Goal: Task Accomplishment & Management: Manage account settings

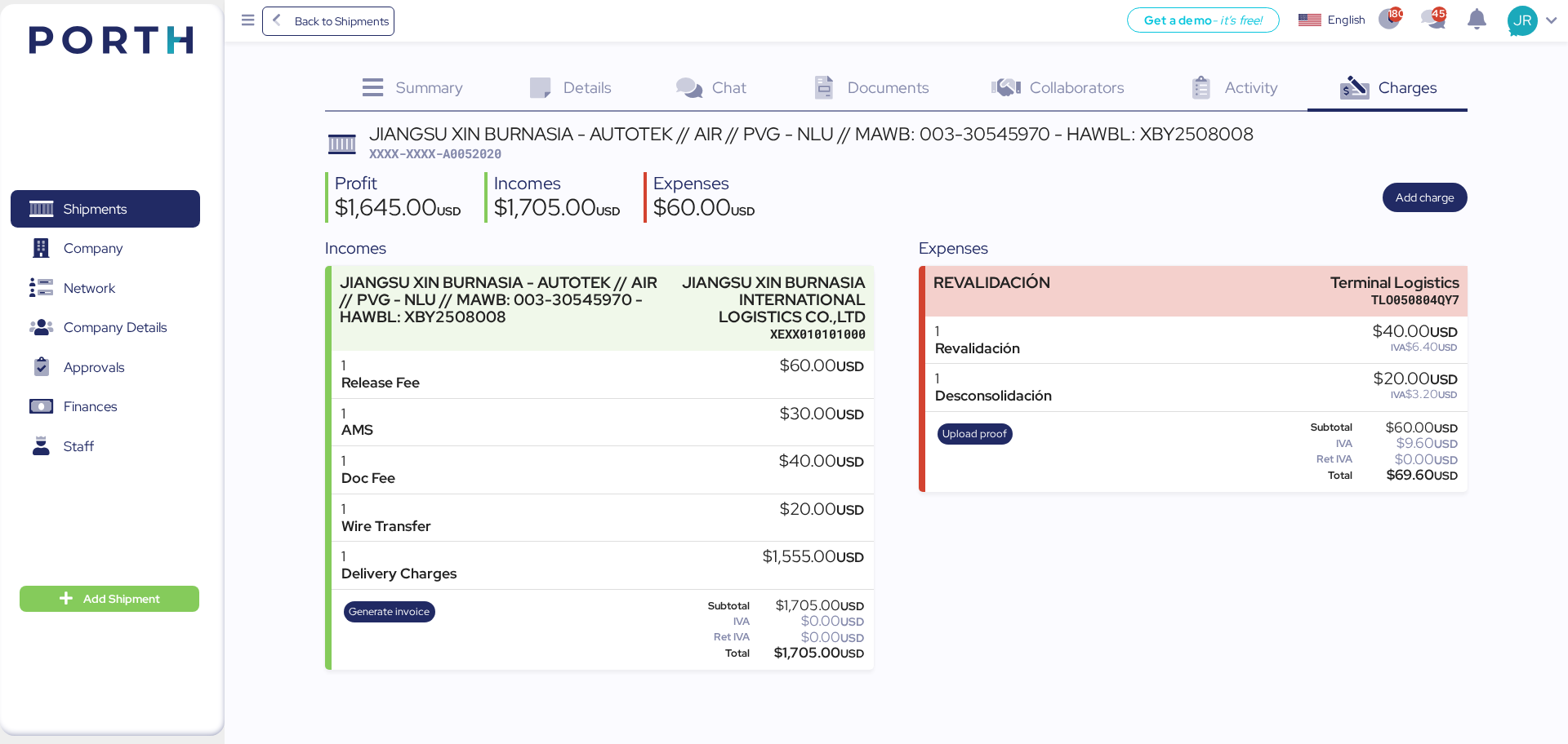
click at [135, 209] on span "Shipments" at bounding box center [104, 210] width 175 height 24
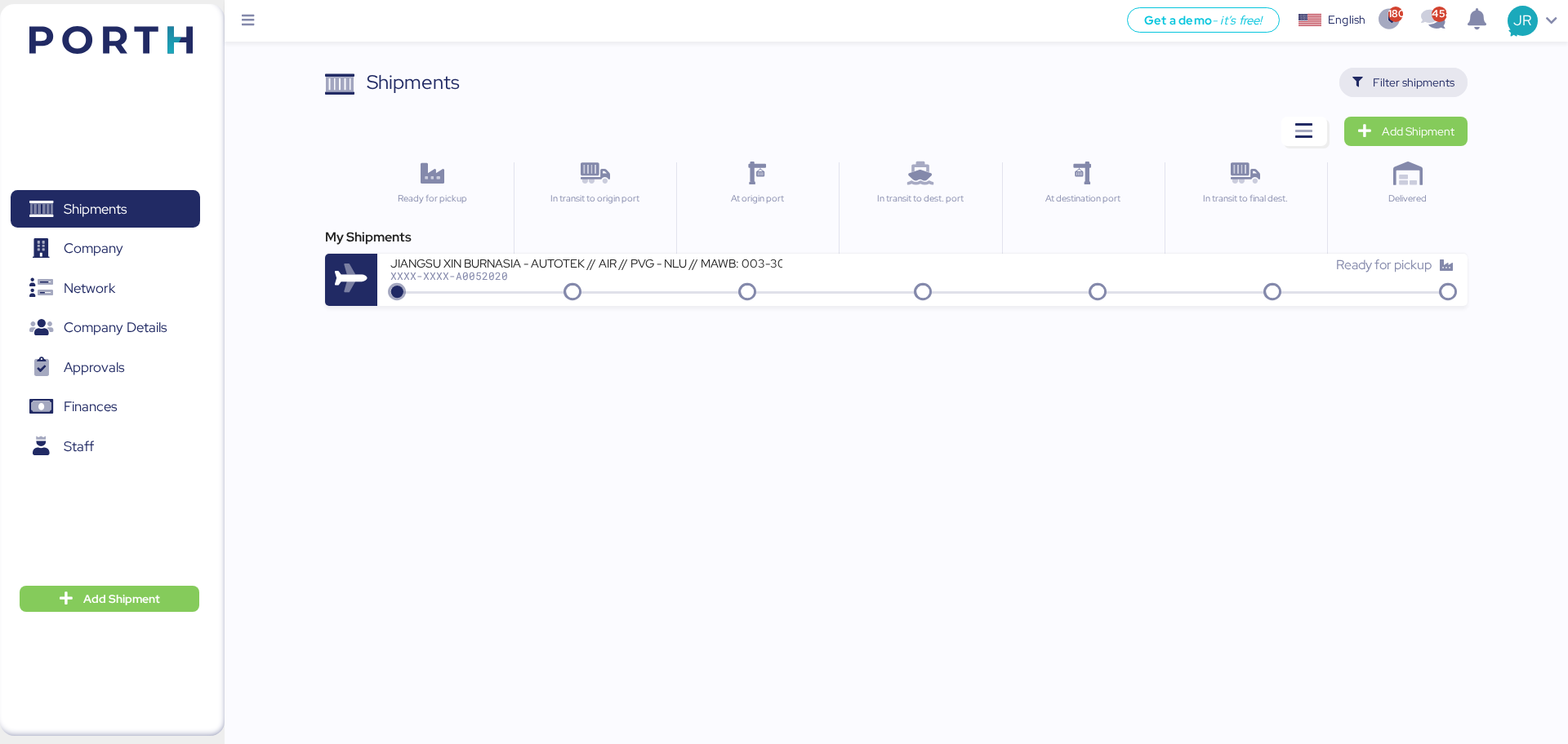
click at [1360, 82] on icon "button" at bounding box center [1357, 82] width 11 height 11
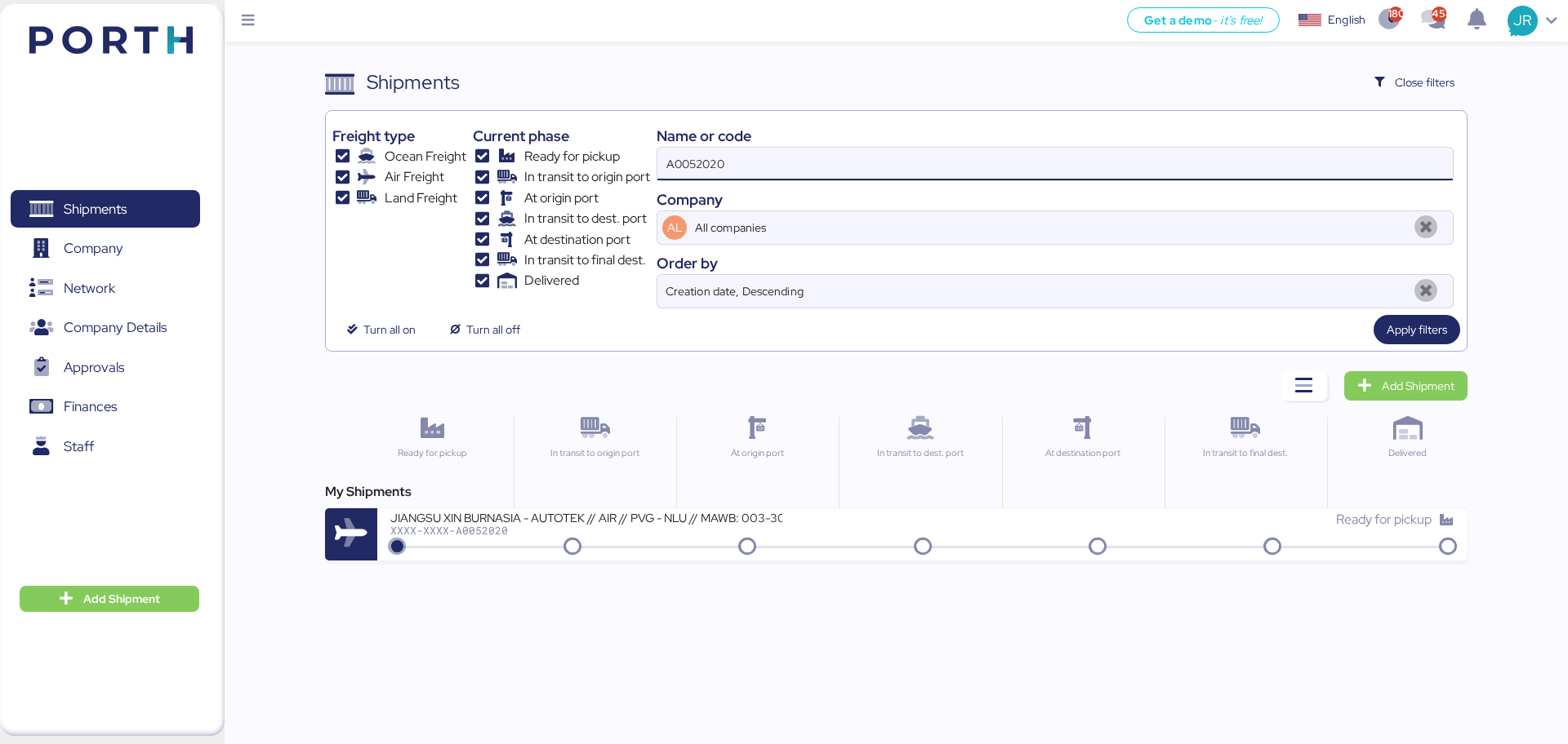
drag, startPoint x: 664, startPoint y: 176, endPoint x: 527, endPoint y: 188, distance: 137.5
click at [531, 188] on div "Freight type Ocean Freight Air Freight Land Freight Current phase Ready for pic…" at bounding box center [896, 213] width 1127 height 191
paste input "O0051794"
type input "O0051794"
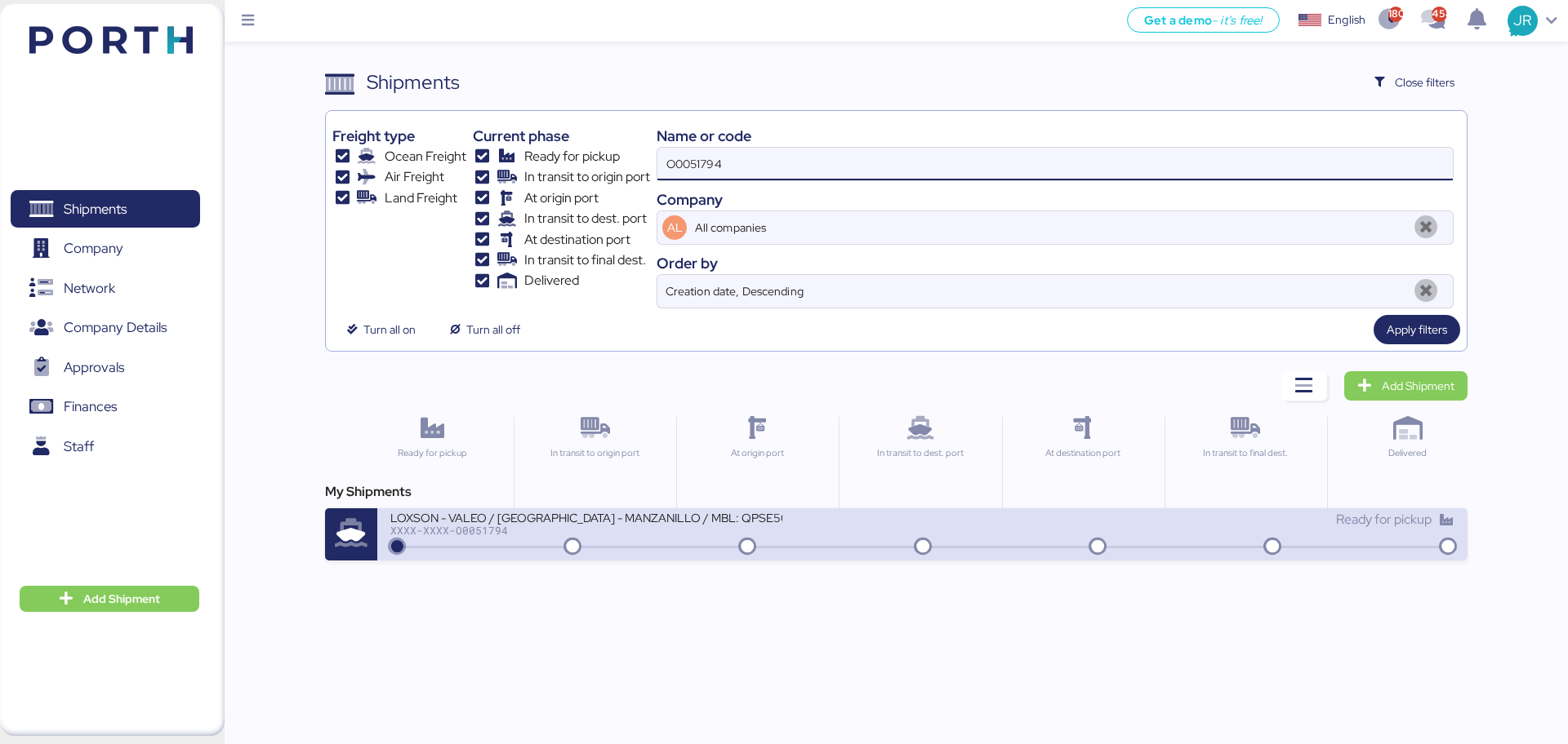
click at [468, 534] on div "XXXX-XXXX-O0051794" at bounding box center [585, 530] width 392 height 12
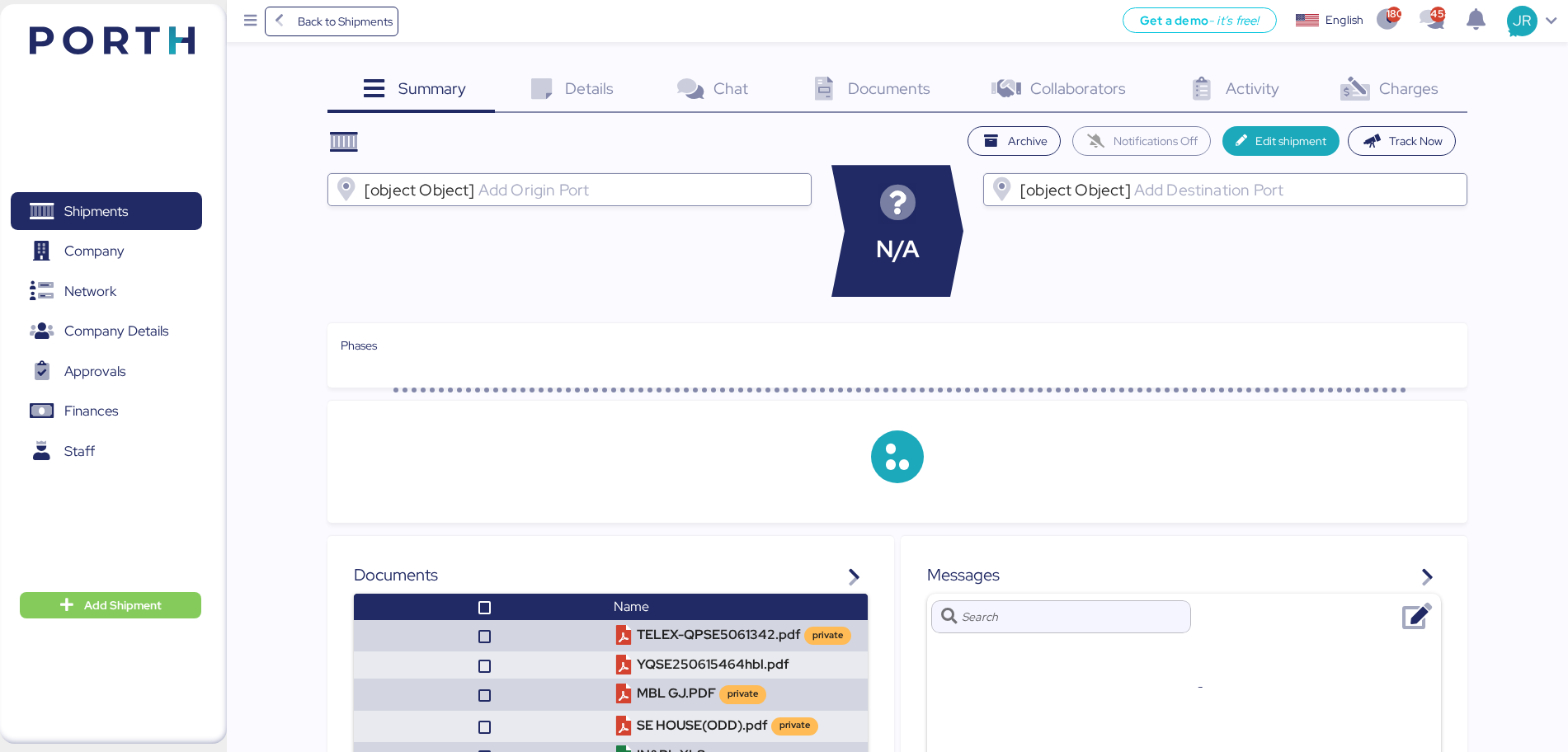
click at [1381, 83] on span "Charges" at bounding box center [1409, 88] width 60 height 21
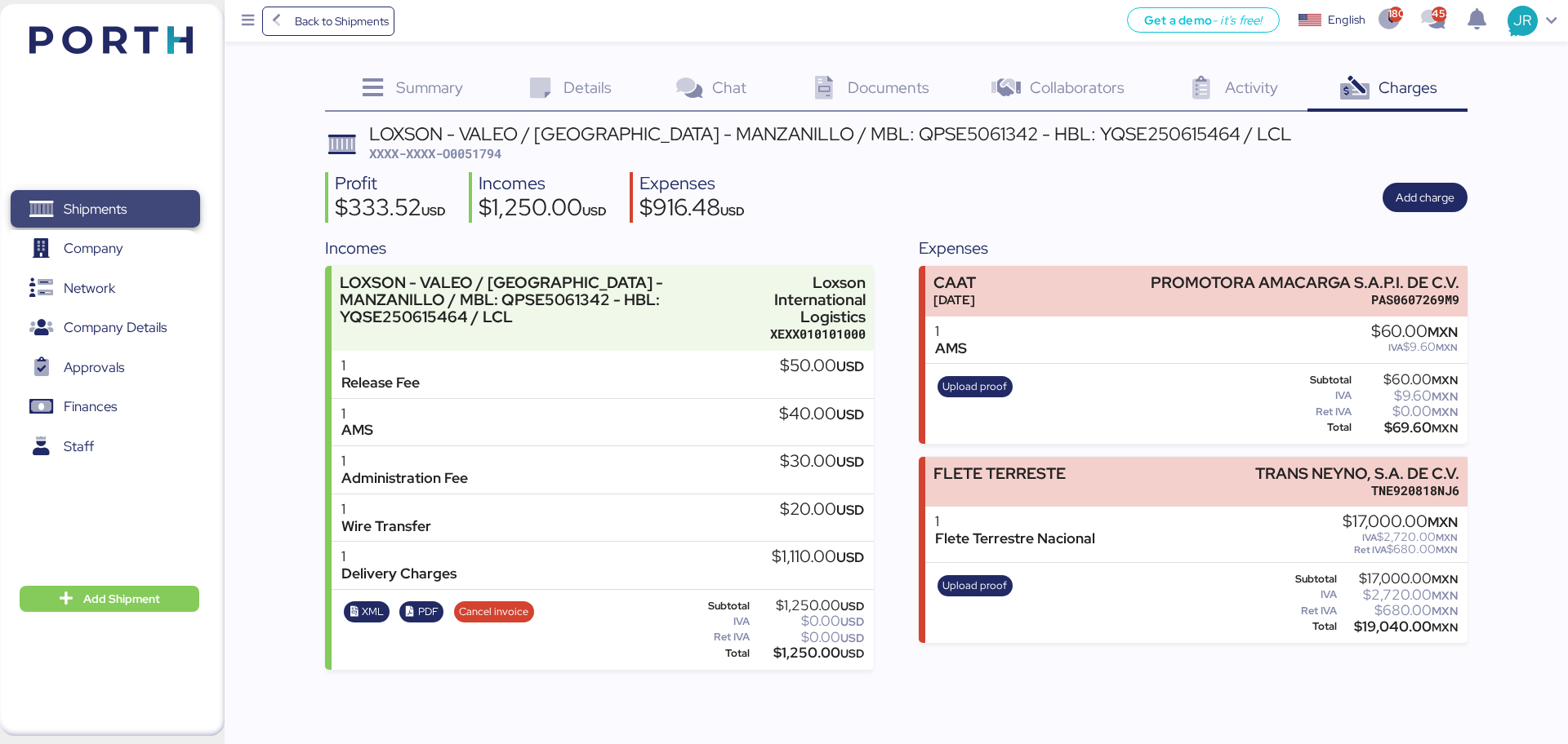
click at [131, 214] on span "Shipments" at bounding box center [104, 210] width 175 height 24
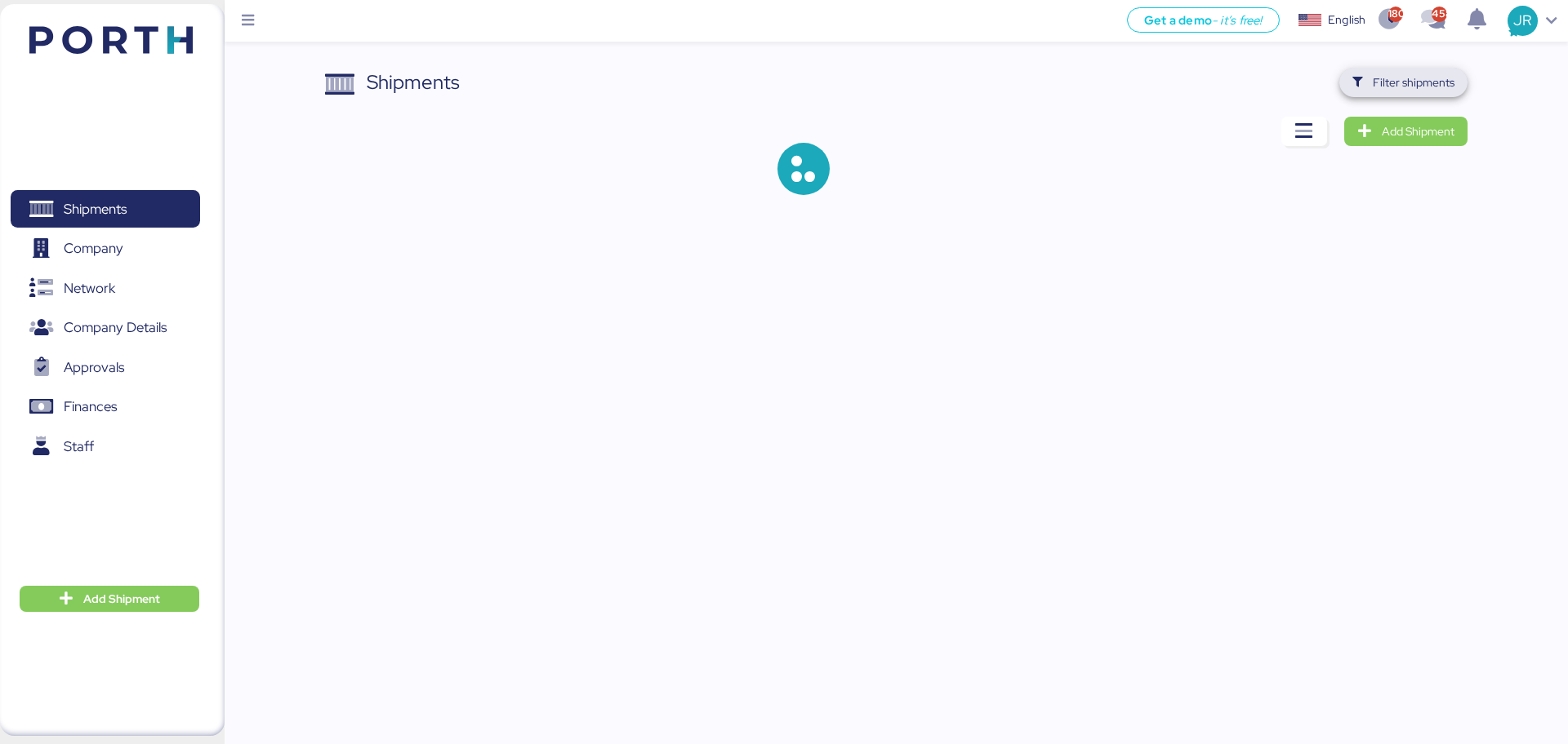
click at [1395, 85] on span "Filter shipments" at bounding box center [1413, 82] width 82 height 19
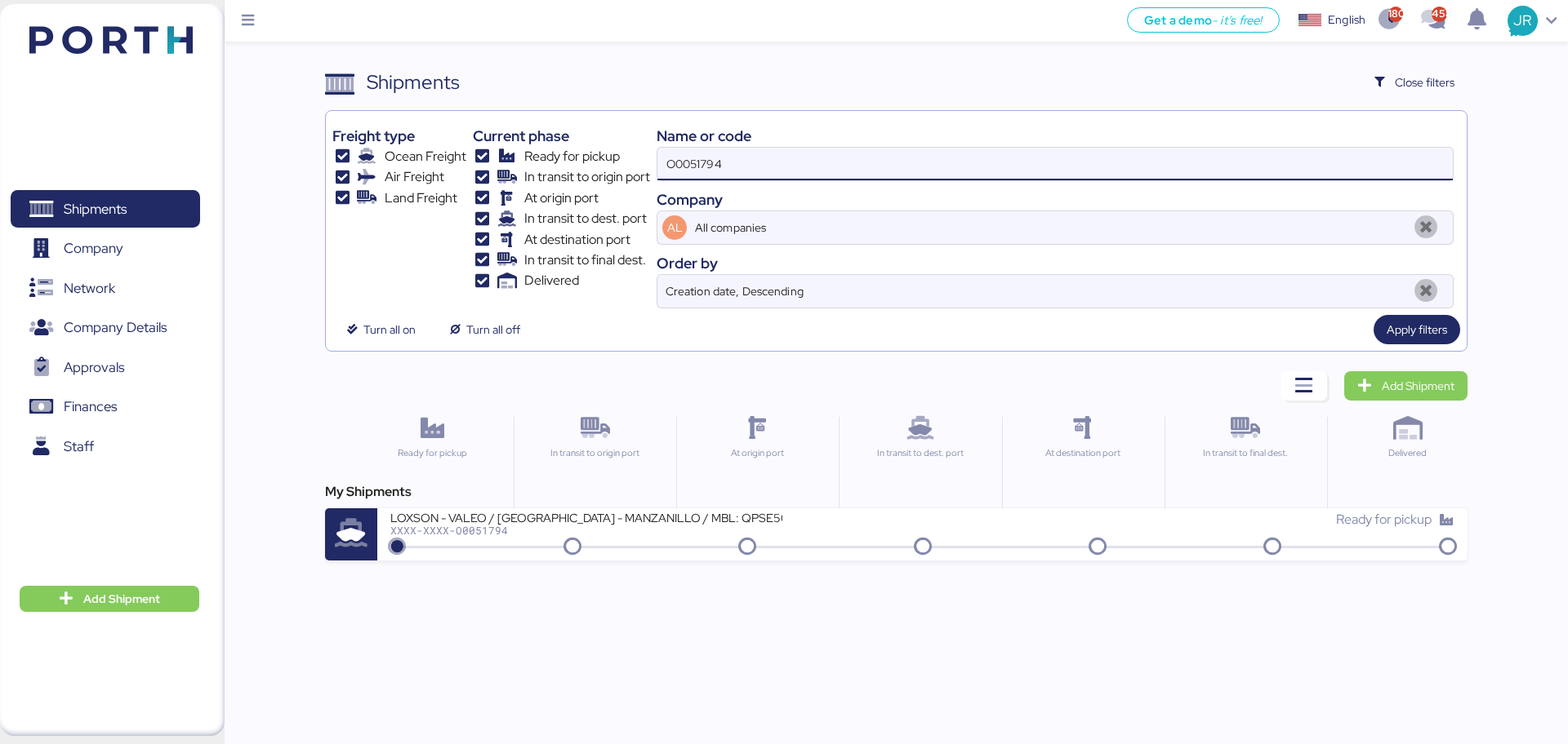
drag, startPoint x: 811, startPoint y: 161, endPoint x: 500, endPoint y: 179, distance: 311.5
click at [501, 179] on div "Freight type Ocean Freight Air Freight Land Freight Current phase Ready for pic…" at bounding box center [896, 213] width 1127 height 191
paste input "2018"
type input "O0052018"
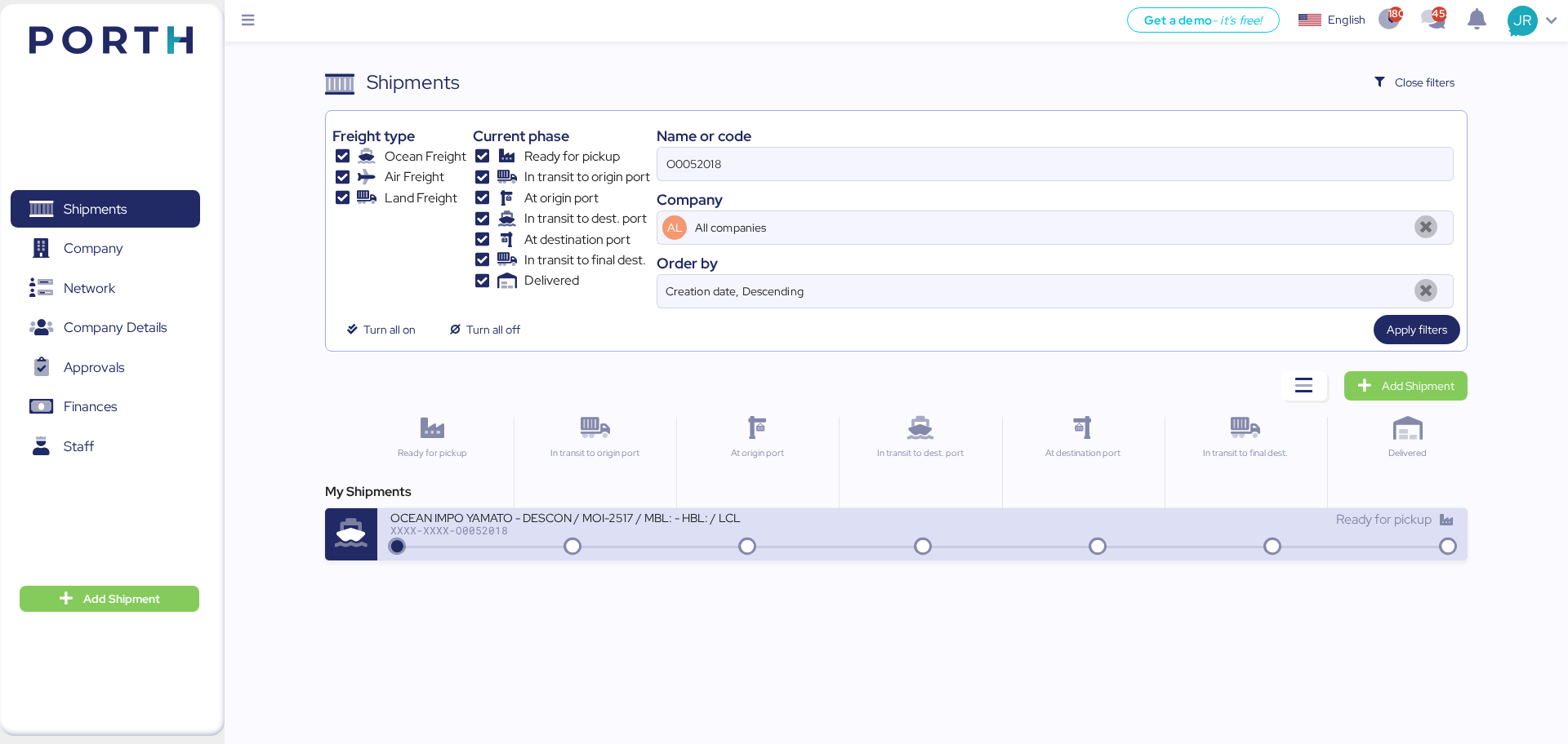
click at [457, 540] on div "OCEAN IMPO YAMATO - DESCON / MOI-2517 / MBL: - HBL: / LCL XXXX-XXXX-O0052018" at bounding box center [655, 528] width 531 height 35
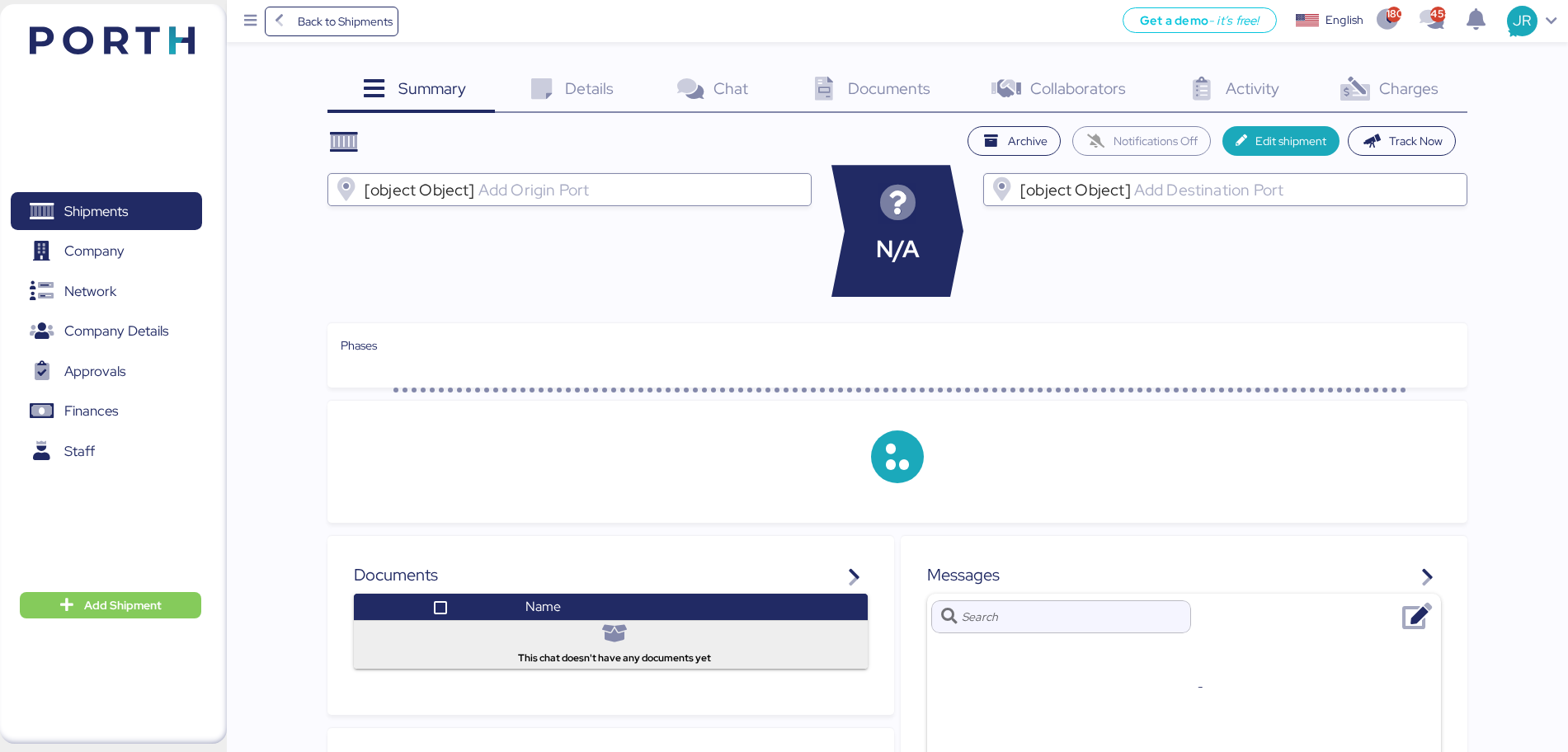
click at [1409, 87] on span "Charges" at bounding box center [1409, 88] width 60 height 21
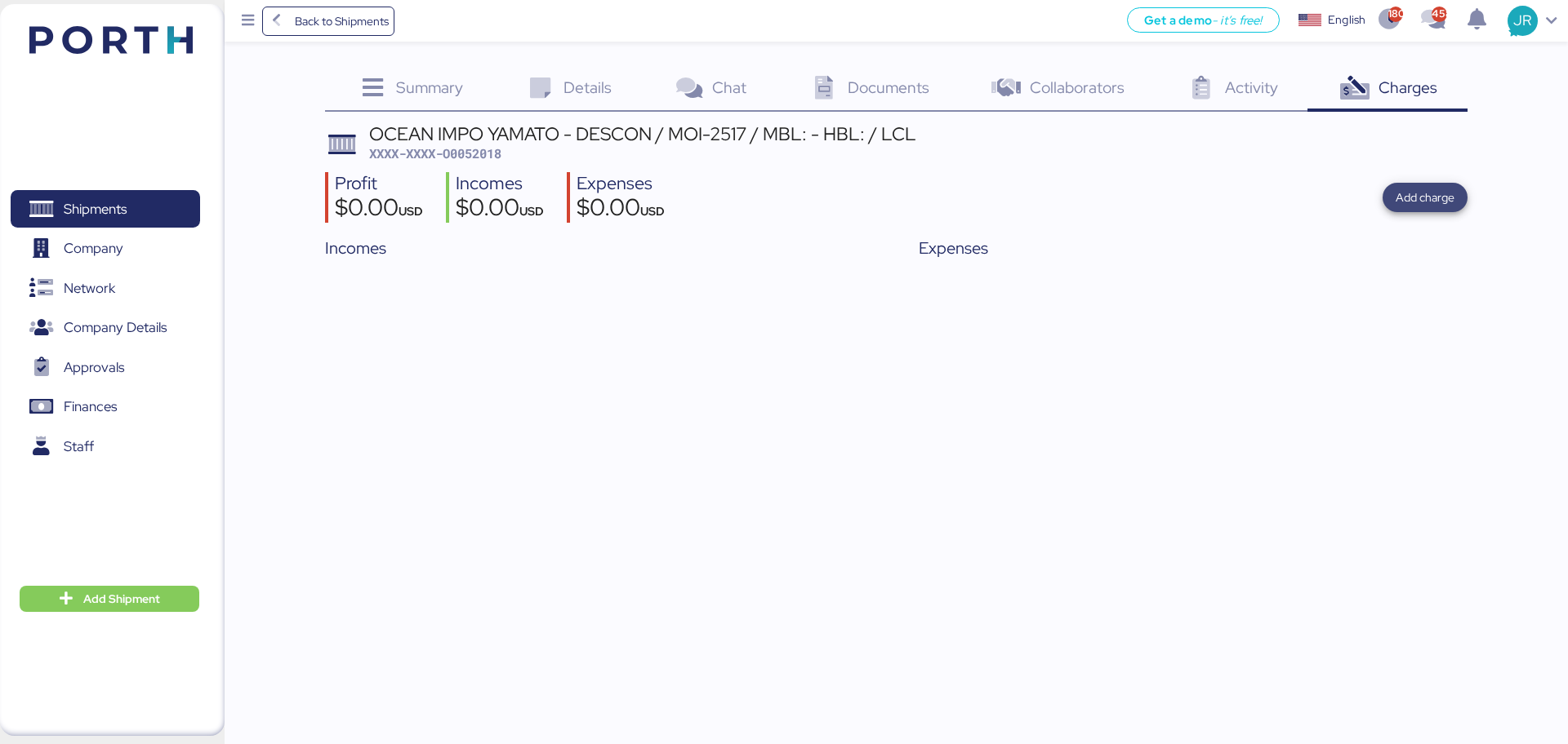
click at [1415, 199] on span "Add charge" at bounding box center [1425, 197] width 59 height 19
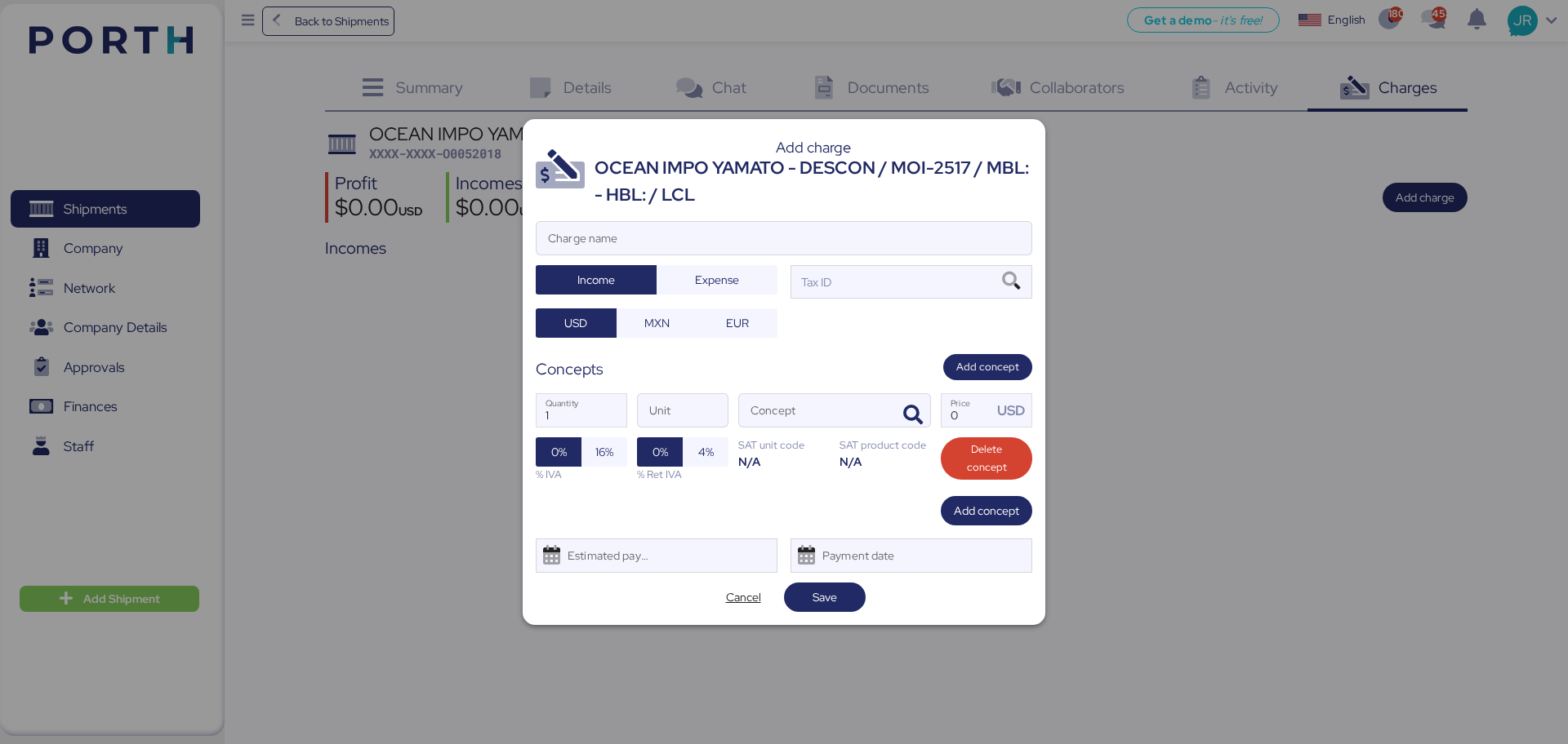
drag, startPoint x: 523, startPoint y: 235, endPoint x: 533, endPoint y: 231, distance: 10.8
click at [522, 235] on div "Add charge OCEAN IMPO YAMATO - DESCON / MOI-2517 / MBL: - HBL: / LCL Charge nam…" at bounding box center [784, 372] width 1568 height 744
click at [554, 229] on input "Charge name" at bounding box center [784, 238] width 495 height 33
type input "CARGOS LOCALES"
click at [750, 279] on span "Expense" at bounding box center [717, 279] width 94 height 23
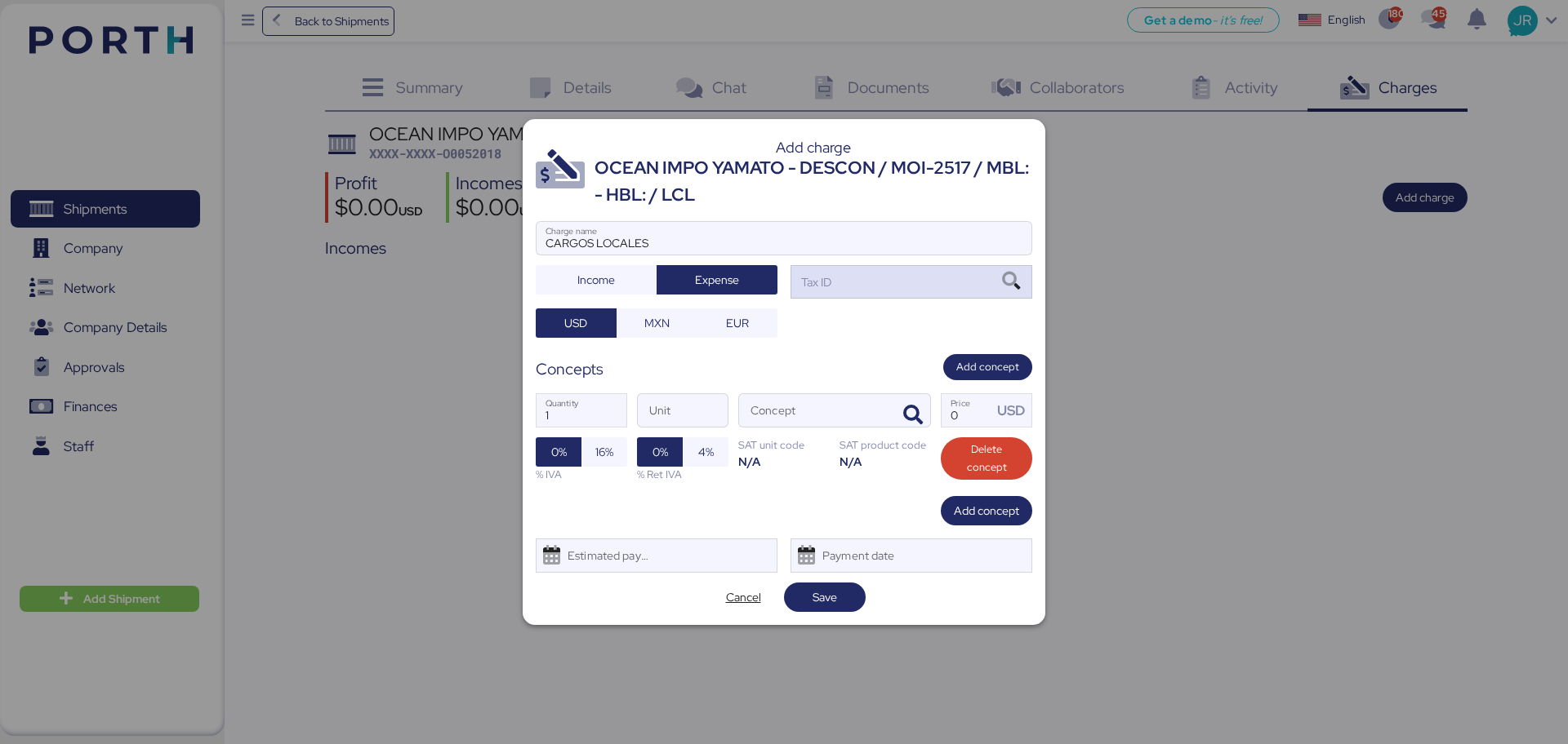
click at [1011, 285] on icon at bounding box center [1011, 281] width 28 height 18
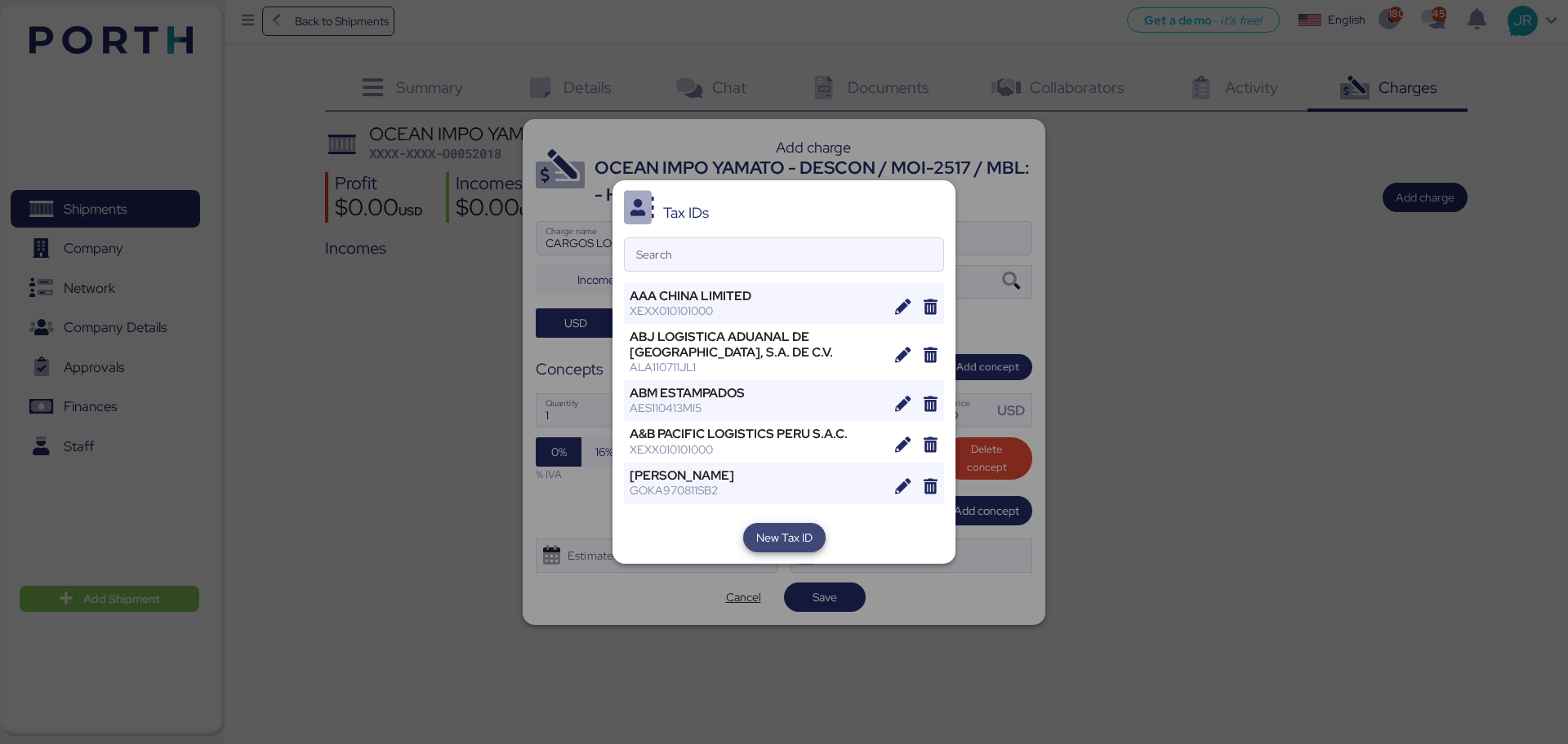
click at [764, 541] on span "New Tax ID" at bounding box center [784, 537] width 56 height 19
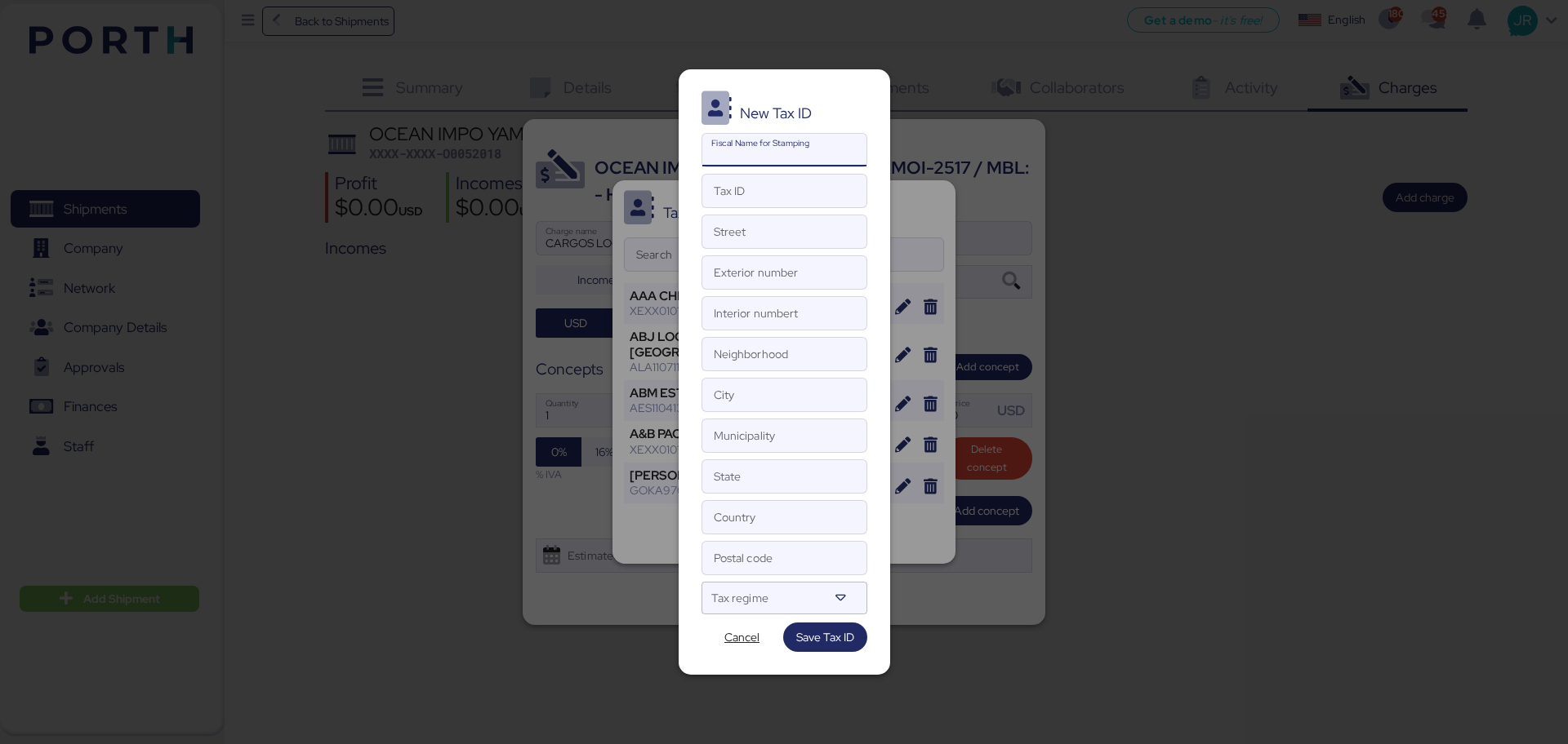
click at [781, 146] on input "Fiscal Name for Stamping" at bounding box center [784, 150] width 164 height 33
paste input "PLUSCARGO TRANSPORTE MEXICANA"
type input "PLUSCARGO TRANSPORTE MEXICANA"
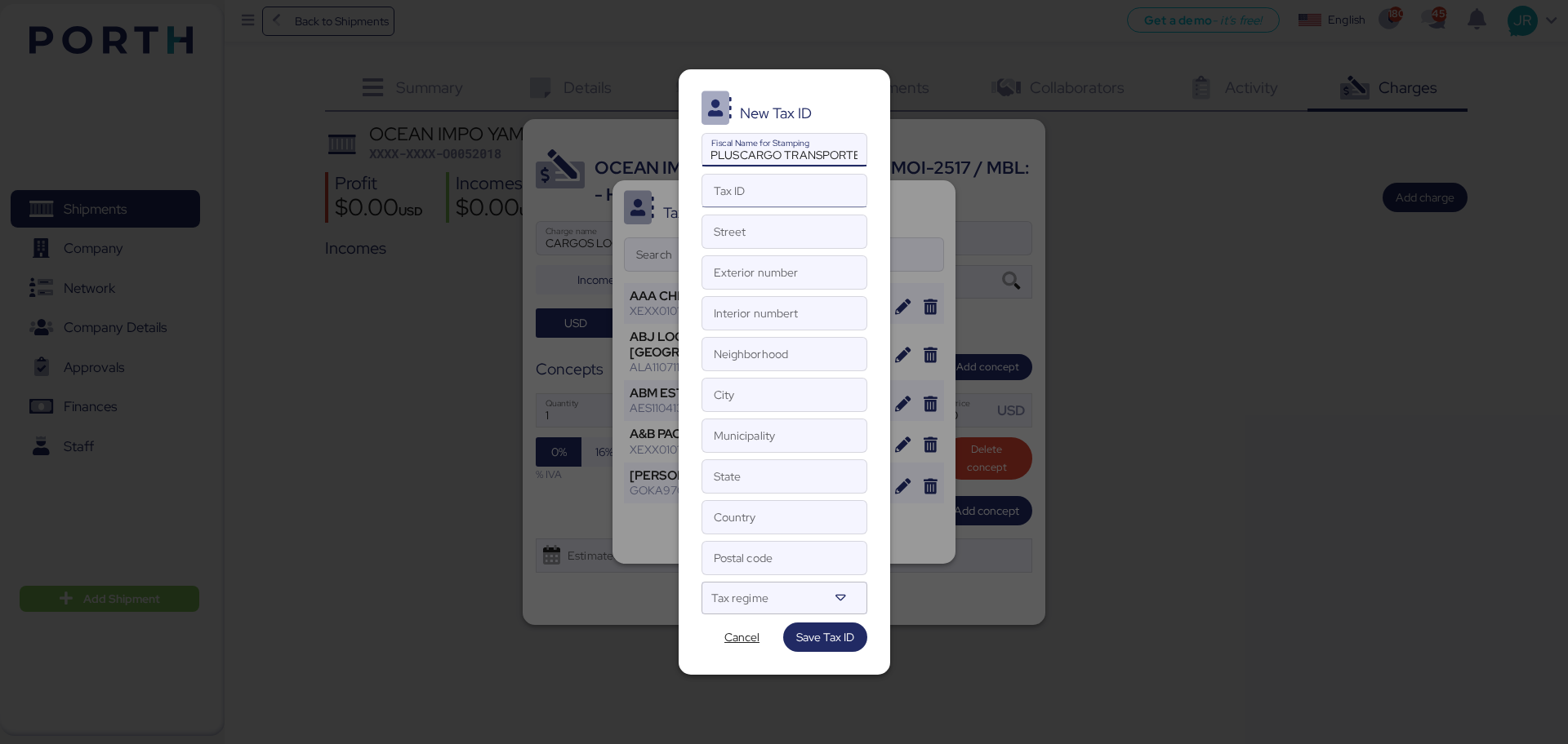
click at [761, 189] on input "Tax ID" at bounding box center [784, 190] width 164 height 33
paste input "PTM0701119T6"
type input "PTM0701119T6"
click at [754, 598] on div at bounding box center [770, 603] width 117 height 21
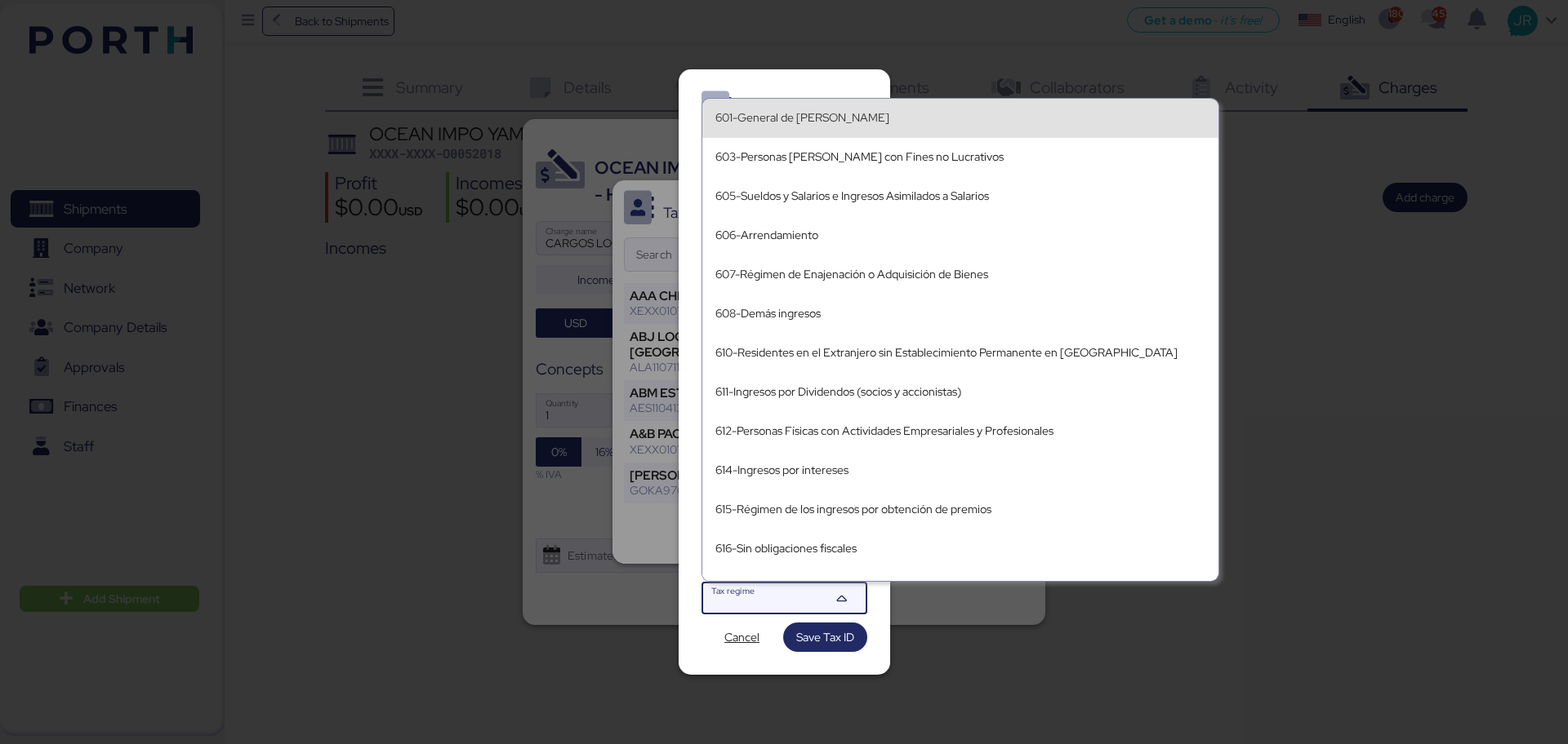
click at [866, 118] on div "601-General de [PERSON_NAME]" at bounding box center [960, 118] width 490 height 13
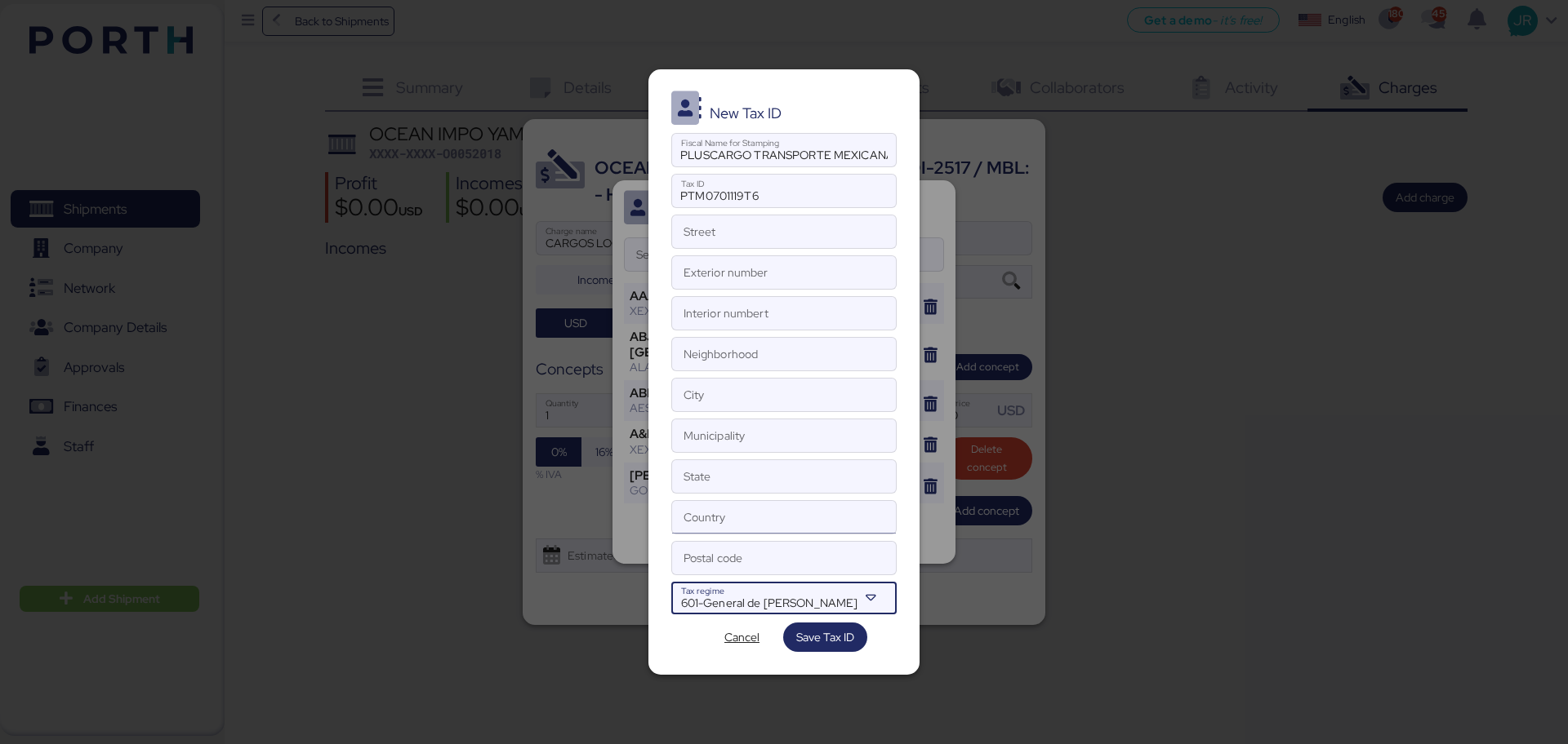
click at [700, 530] on input "Country" at bounding box center [784, 517] width 225 height 33
type input "[GEOGRAPHIC_DATA]"
click at [704, 553] on input "Postal code" at bounding box center [784, 558] width 225 height 33
type input "11520"
click at [728, 259] on input "Exterior number" at bounding box center [784, 272] width 225 height 33
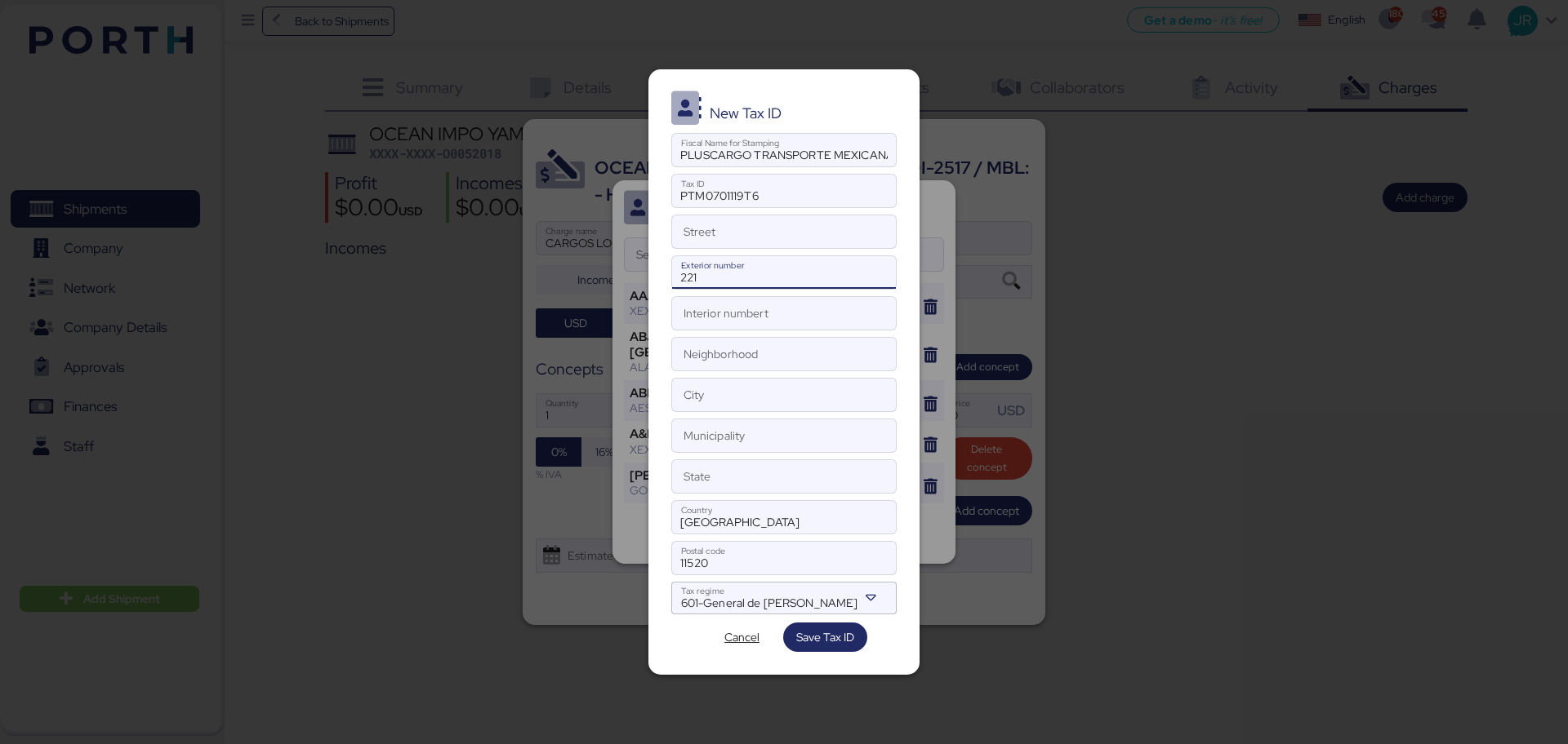
type input "221"
click at [702, 238] on input "Street" at bounding box center [784, 231] width 225 height 33
paste input "LAGUNA DE TERMINOS"
type input "LAGUNA DE TERMINOS"
click at [701, 400] on input "City" at bounding box center [784, 395] width 225 height 33
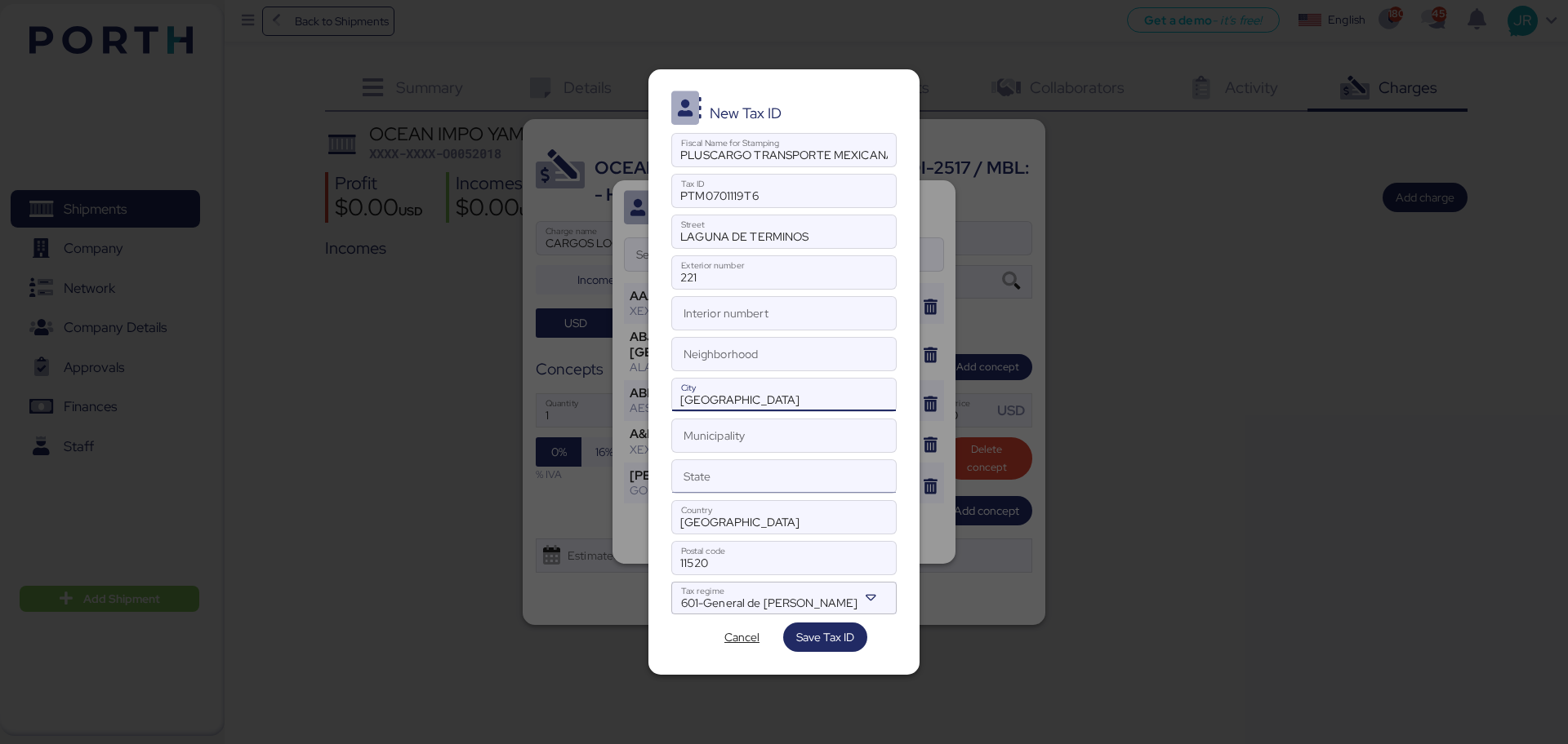
type input "[GEOGRAPHIC_DATA]"
click at [708, 479] on input "State" at bounding box center [784, 476] width 225 height 33
type input "[GEOGRAPHIC_DATA]"
click at [802, 641] on span "Save Tax ID" at bounding box center [824, 637] width 58 height 19
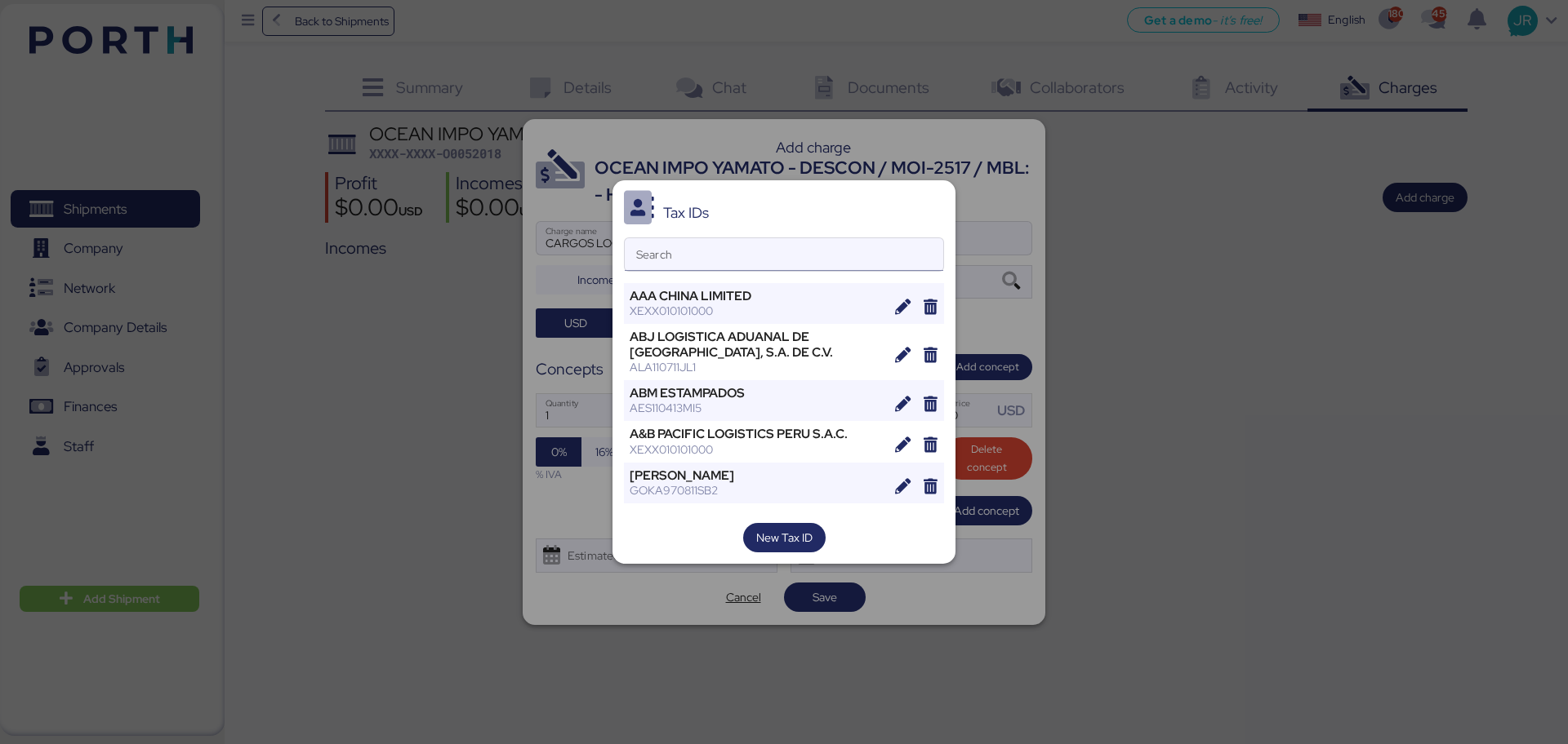
click at [712, 247] on input "Search" at bounding box center [784, 254] width 318 height 33
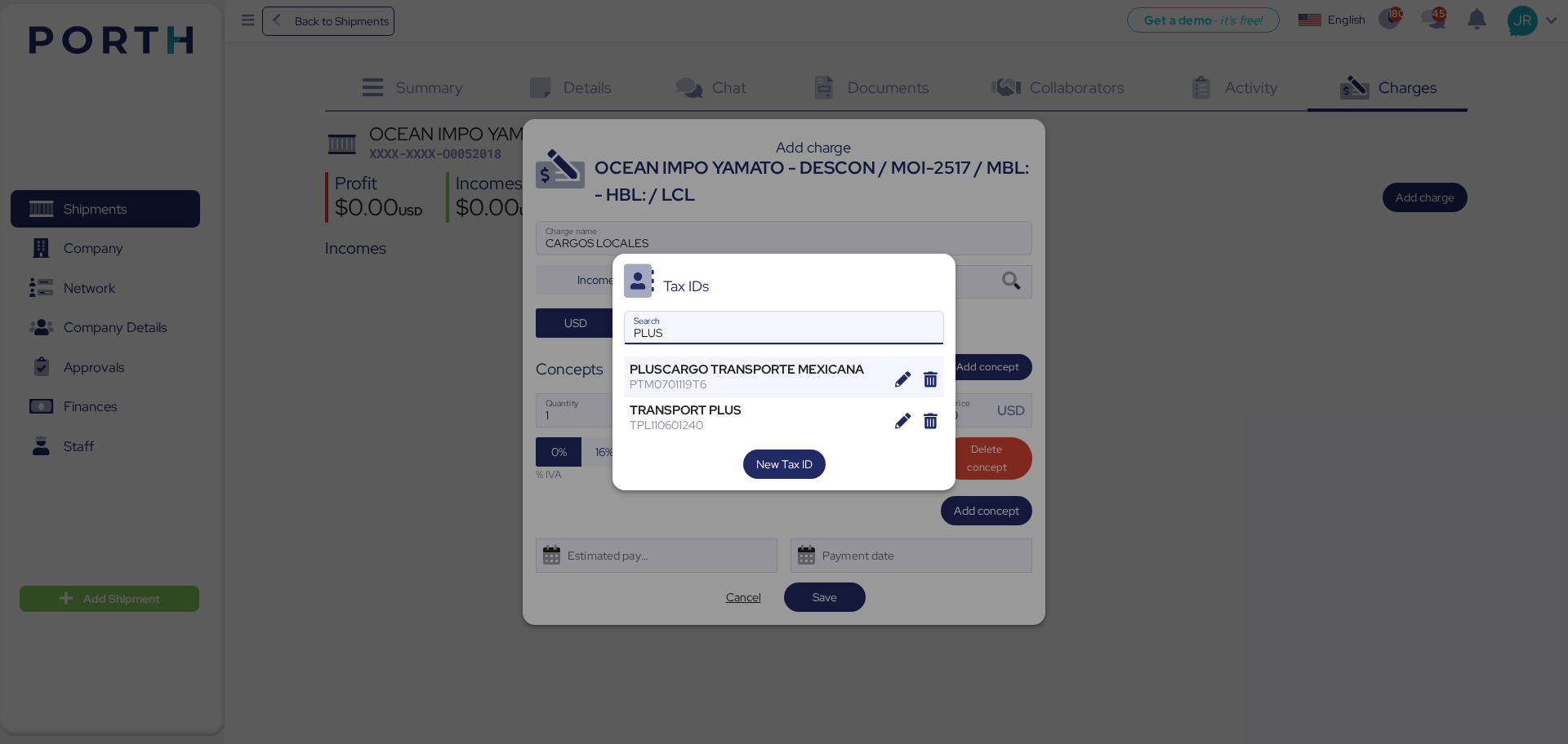
click at [712, 343] on input "PLUS" at bounding box center [784, 327] width 318 height 33
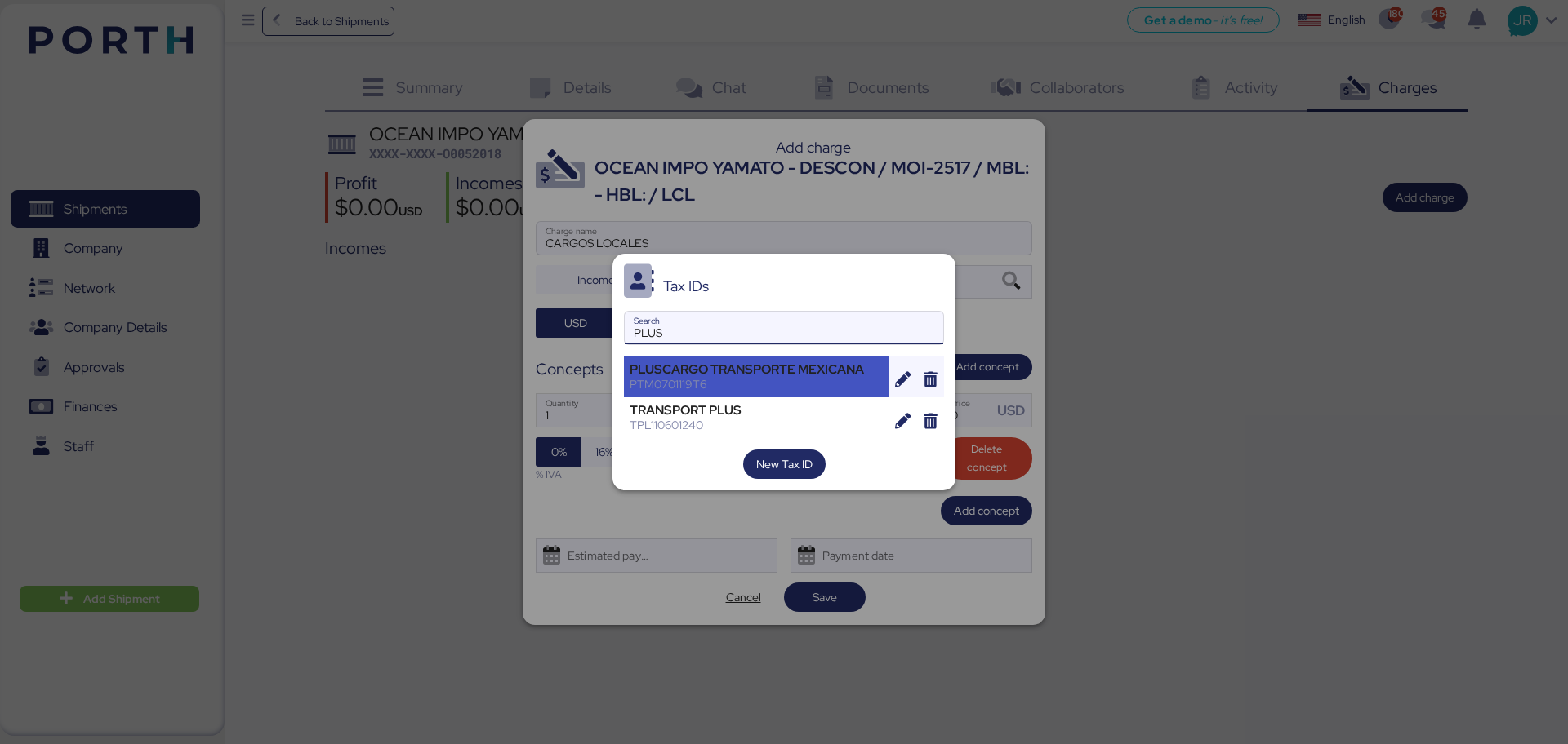
type input "PLUS"
click at [696, 363] on div "PLUSCARGO TRANSPORTE MEXICANA" at bounding box center [757, 369] width 254 height 14
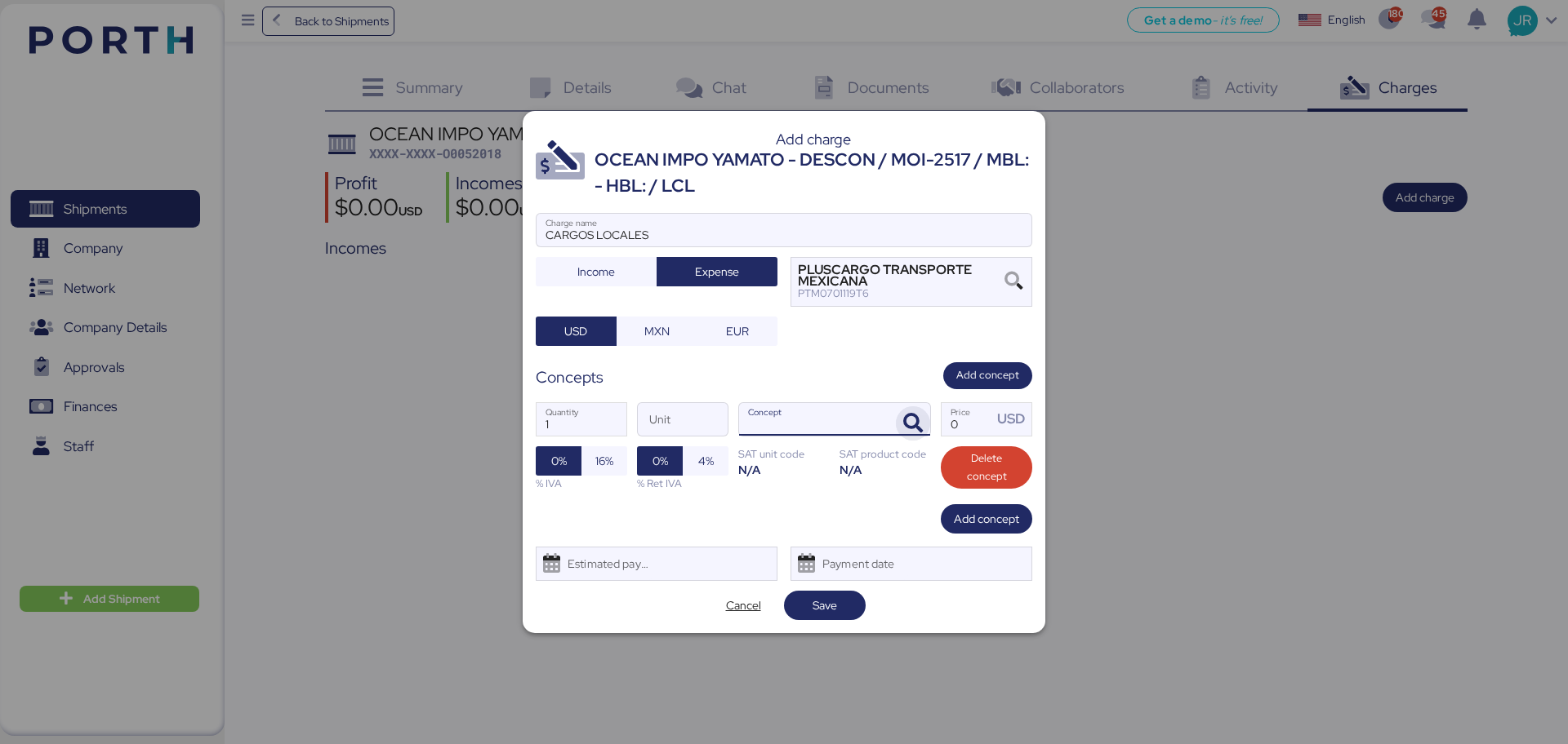
click at [913, 422] on icon "button" at bounding box center [912, 423] width 19 height 19
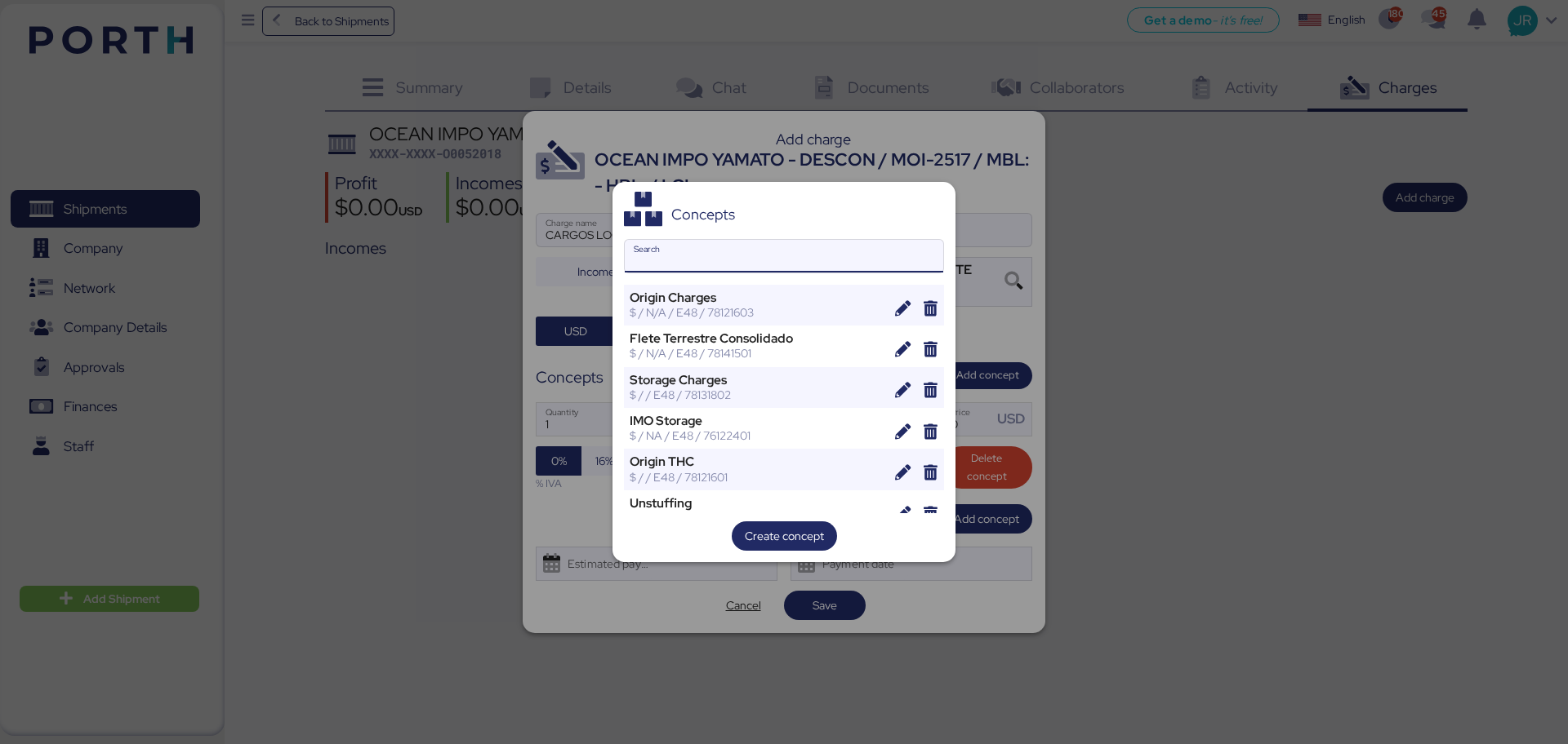
click at [669, 257] on input "Search" at bounding box center [784, 256] width 318 height 33
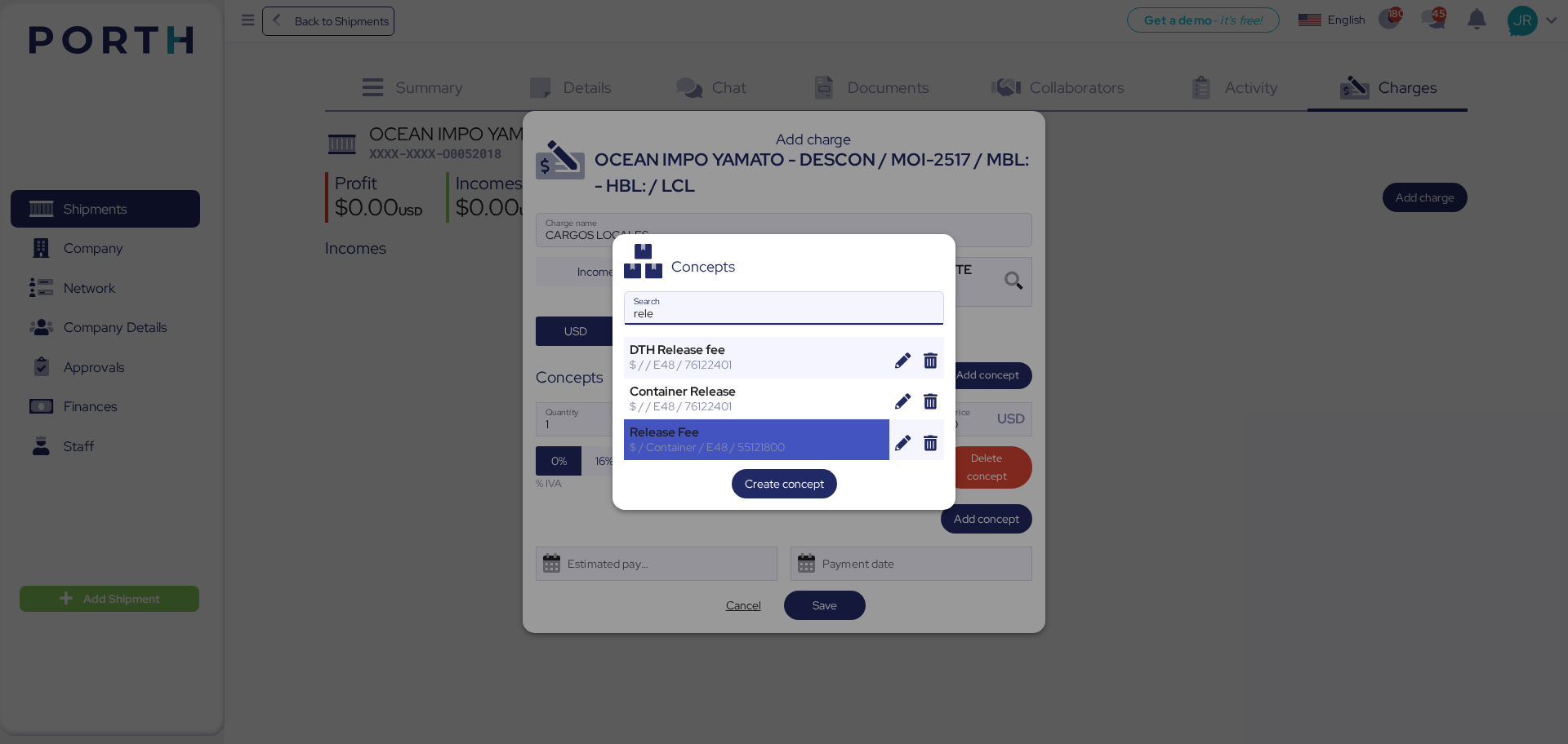
type input "rele"
click at [672, 430] on div "Release Fee" at bounding box center [757, 432] width 254 height 14
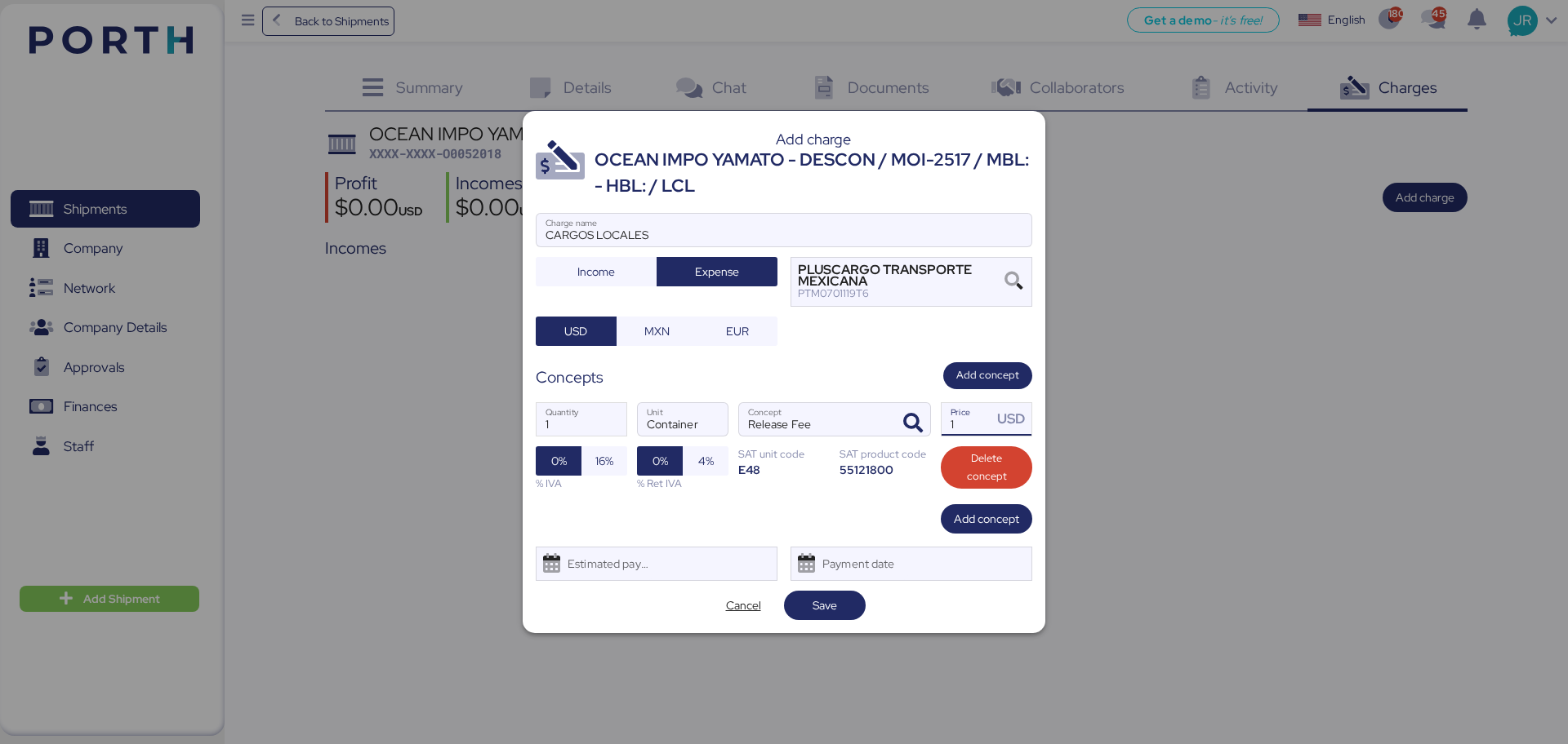
click at [957, 419] on input "1" at bounding box center [967, 419] width 51 height 33
paste input "51747"
type input "51747"
click at [611, 451] on span "16%" at bounding box center [604, 460] width 18 height 19
click at [606, 566] on div "Estimated payment date" at bounding box center [604, 564] width 97 height 33
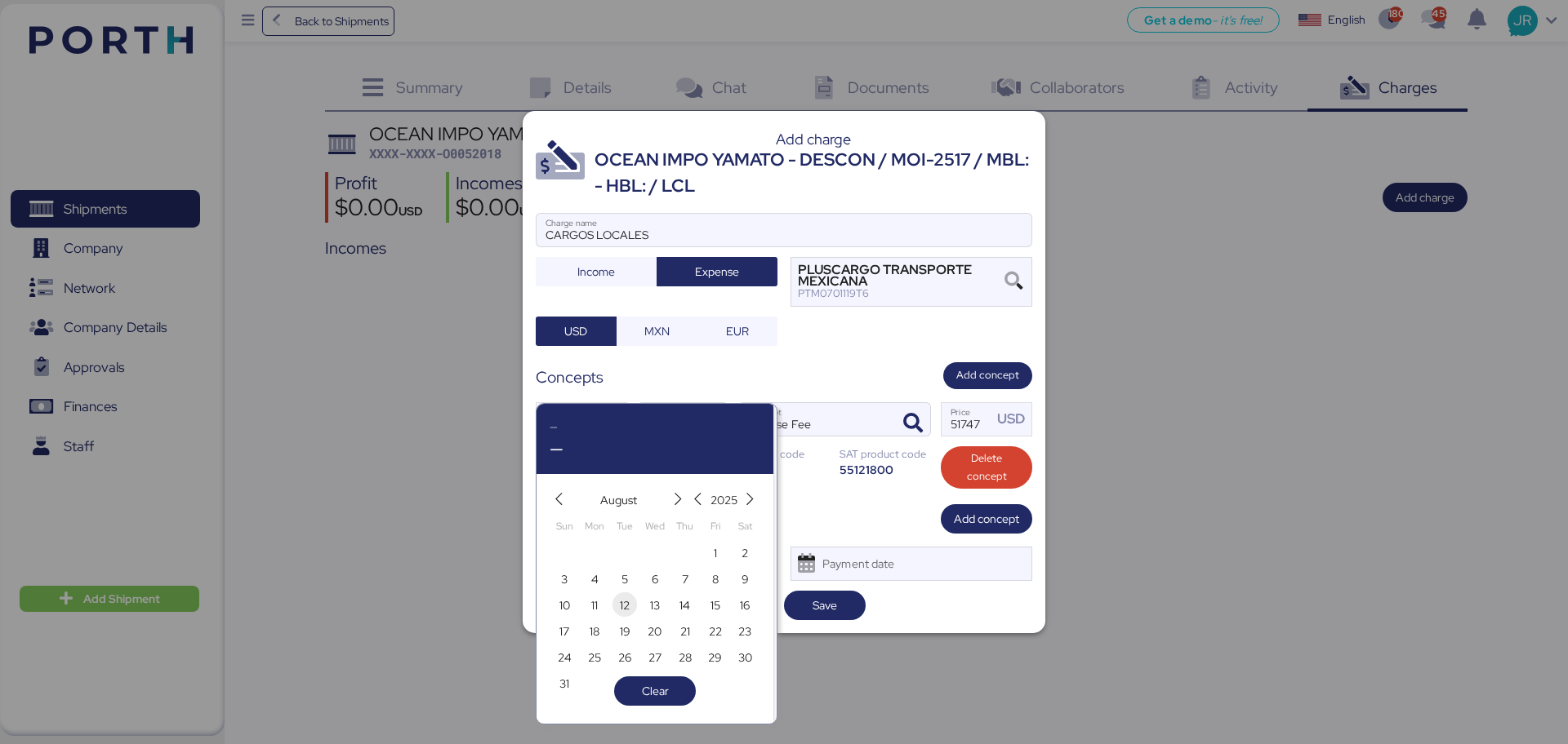
click at [621, 601] on span "12" at bounding box center [625, 605] width 10 height 19
type input "[DATE]"
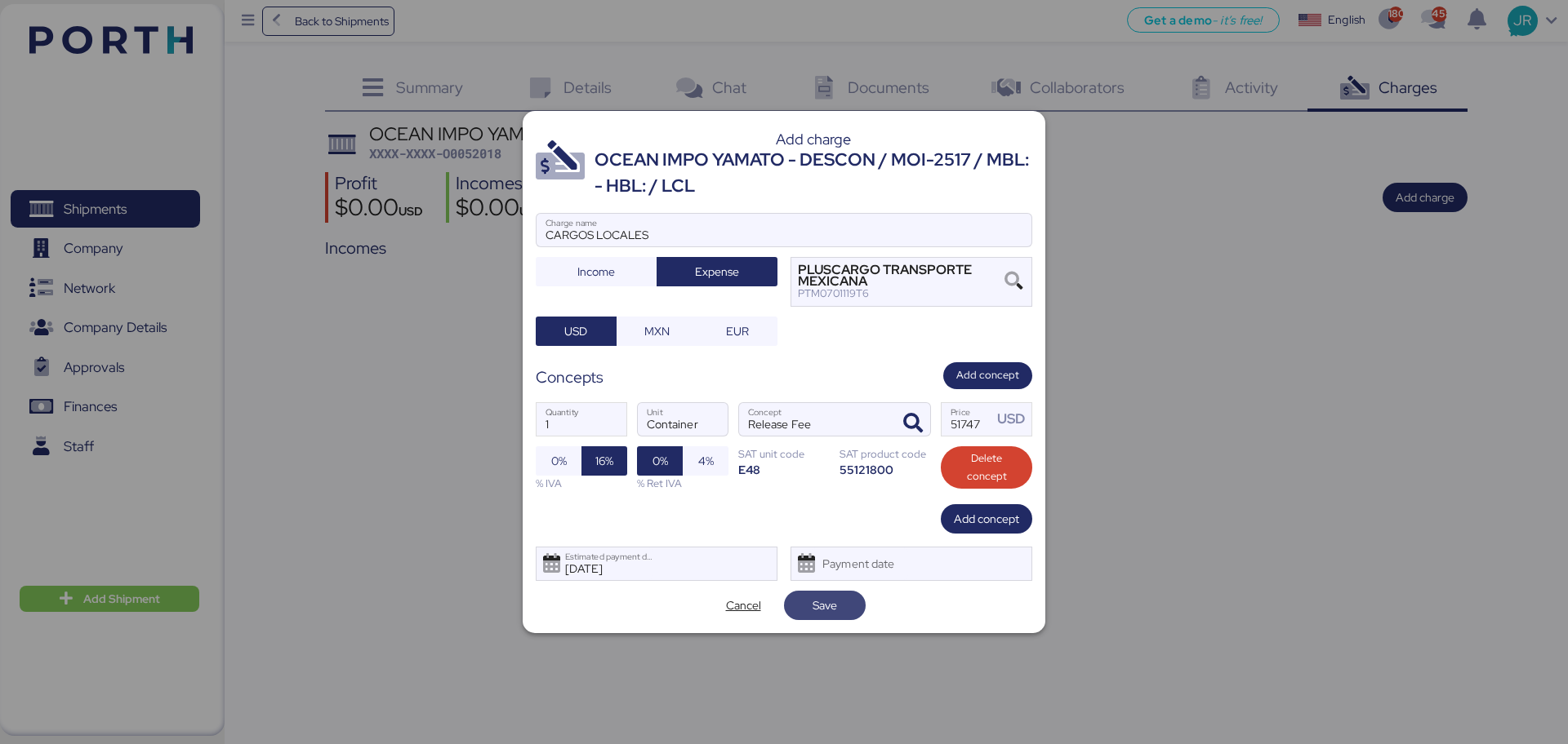
click at [829, 608] on span "Save" at bounding box center [824, 605] width 24 height 19
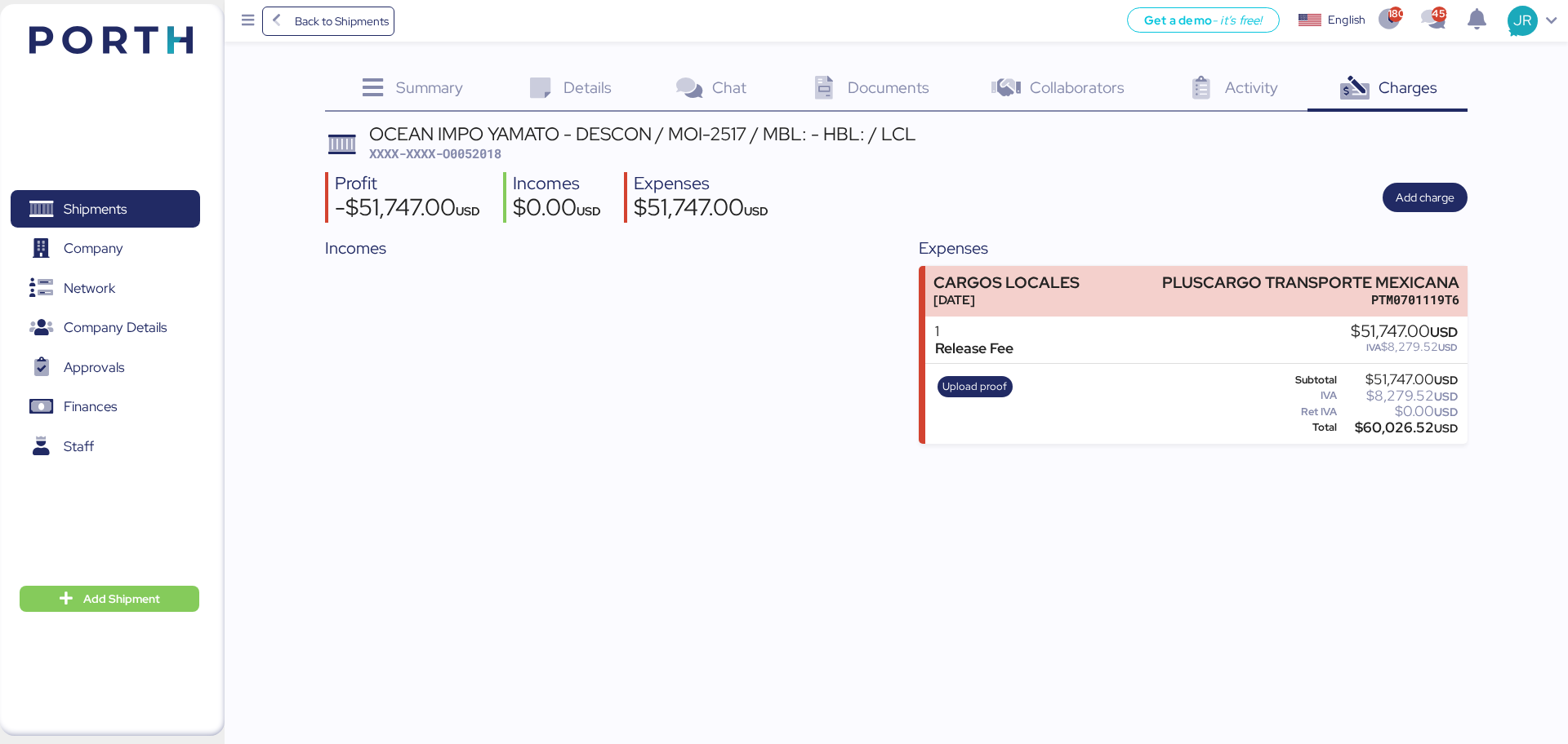
click at [480, 146] on span "XXXX-XXXX-O0052018" at bounding box center [435, 153] width 132 height 16
copy span "O0052018"
